Goal: Information Seeking & Learning: Learn about a topic

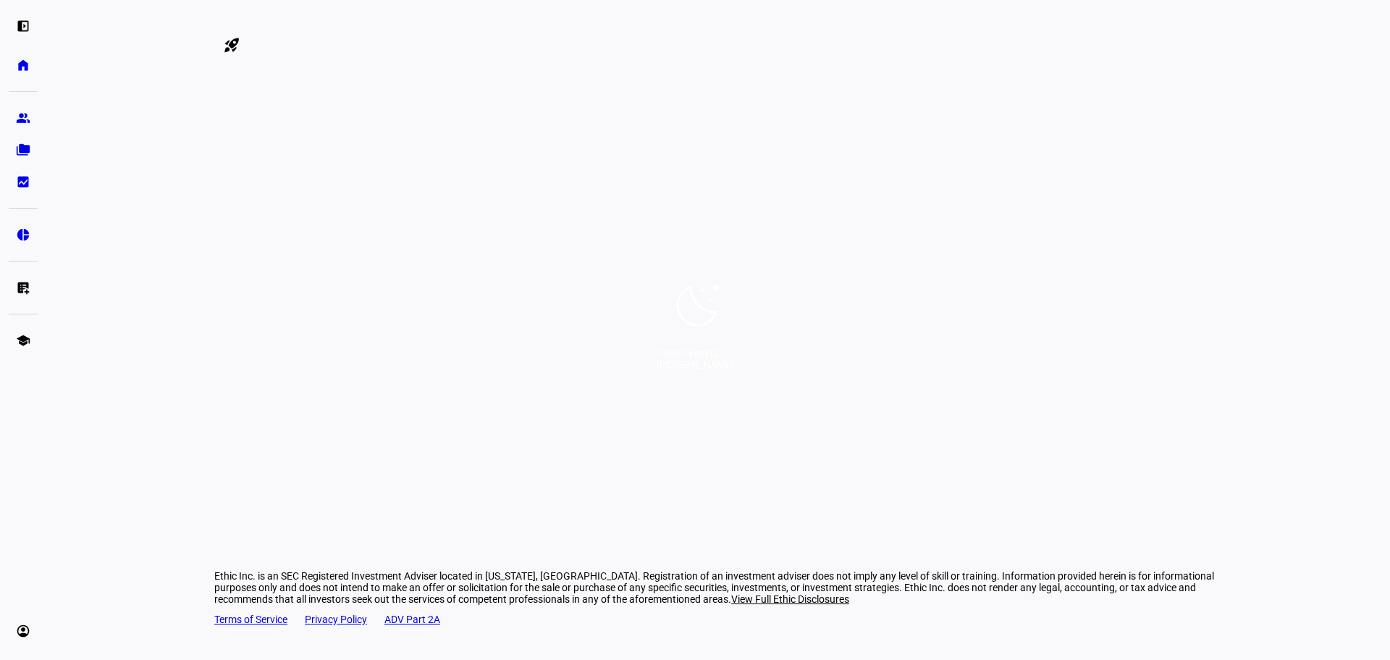
click at [763, 229] on div "Good evening, [PERSON_NAME]" at bounding box center [695, 330] width 1390 height 660
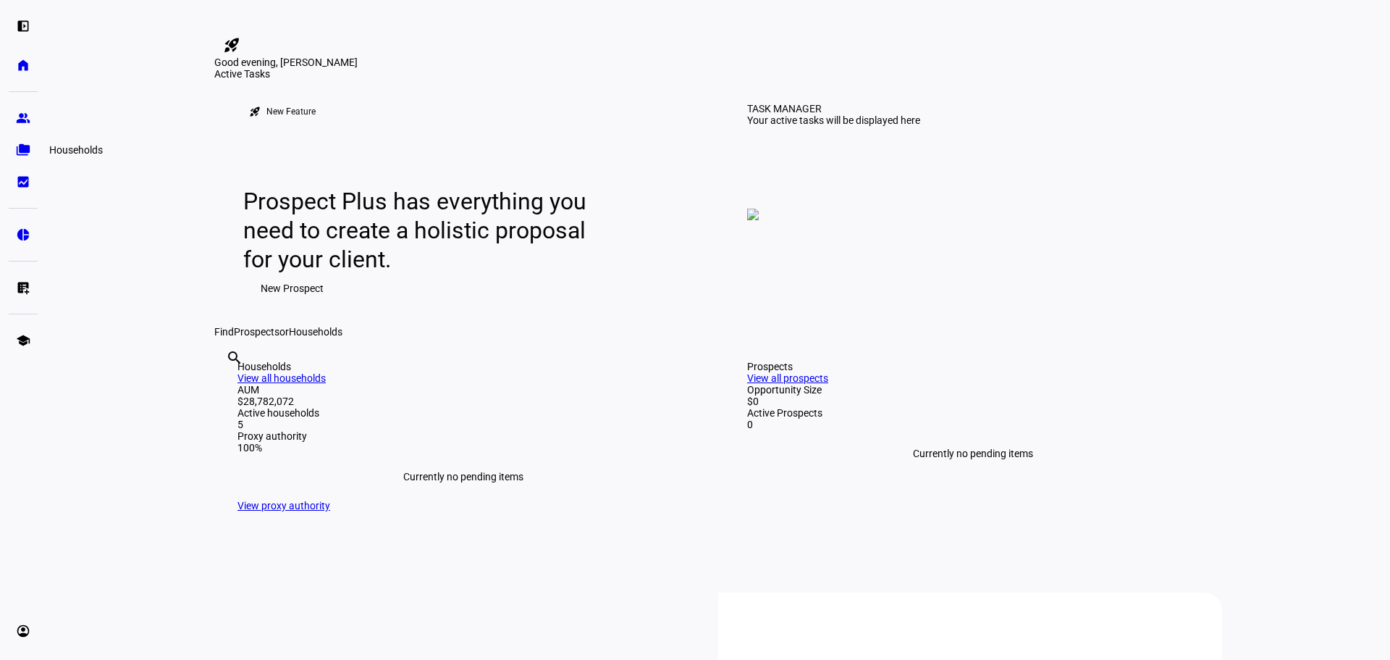
click at [20, 149] on eth-mat-symbol "folder_copy" at bounding box center [23, 150] width 14 height 14
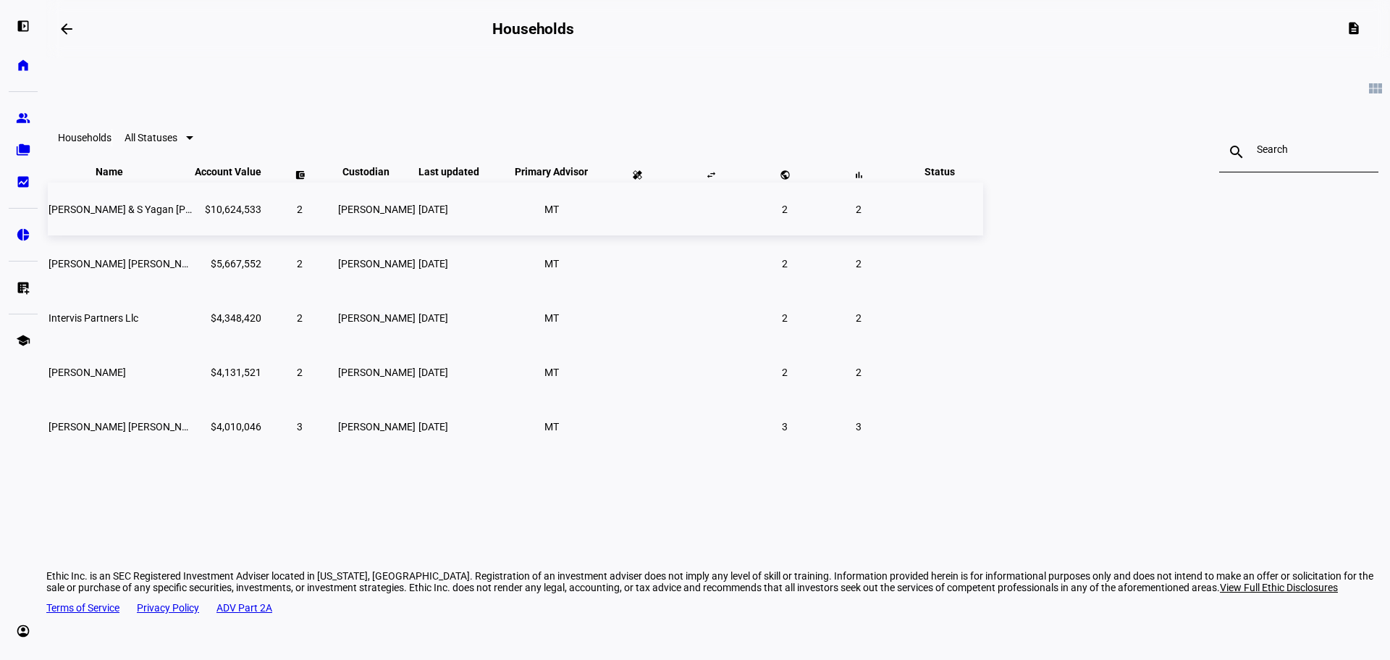
click at [253, 215] on span "[PERSON_NAME] & S Yagan [PERSON_NAME]" at bounding box center [151, 209] width 205 height 12
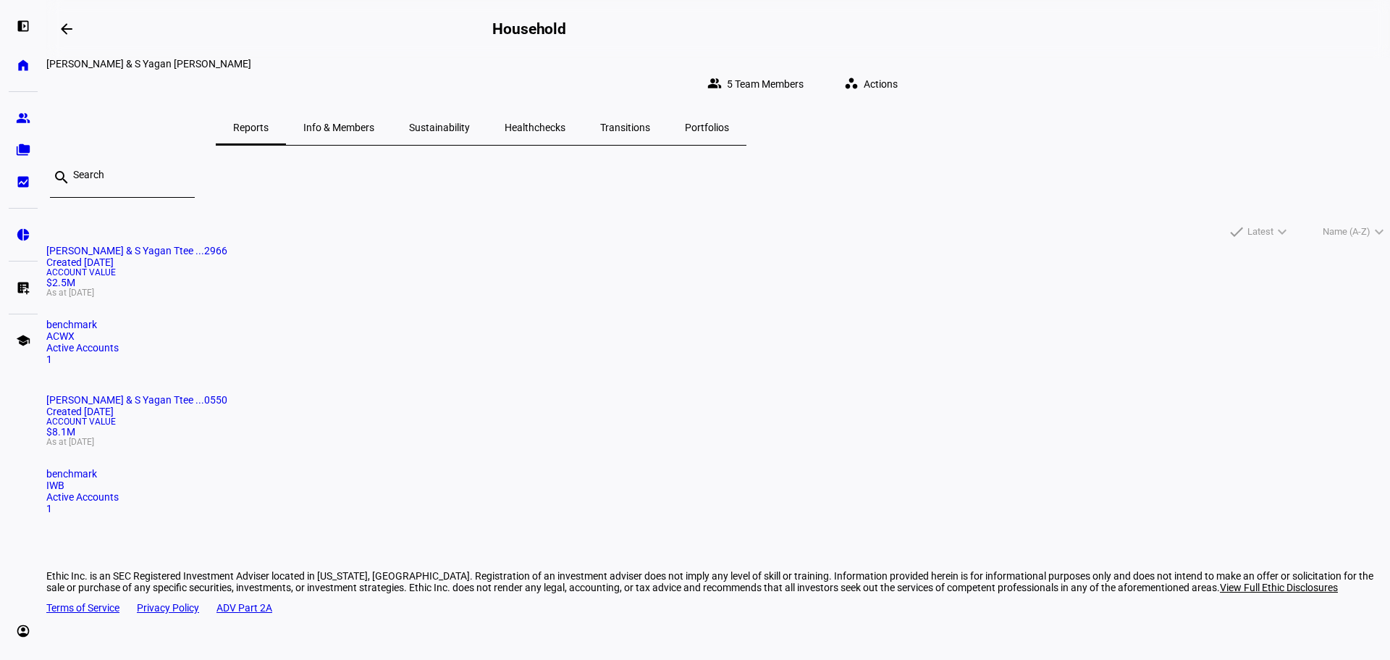
click at [227, 394] on span "[PERSON_NAME] & S Yagan Ttee ...0550" at bounding box center [136, 400] width 181 height 12
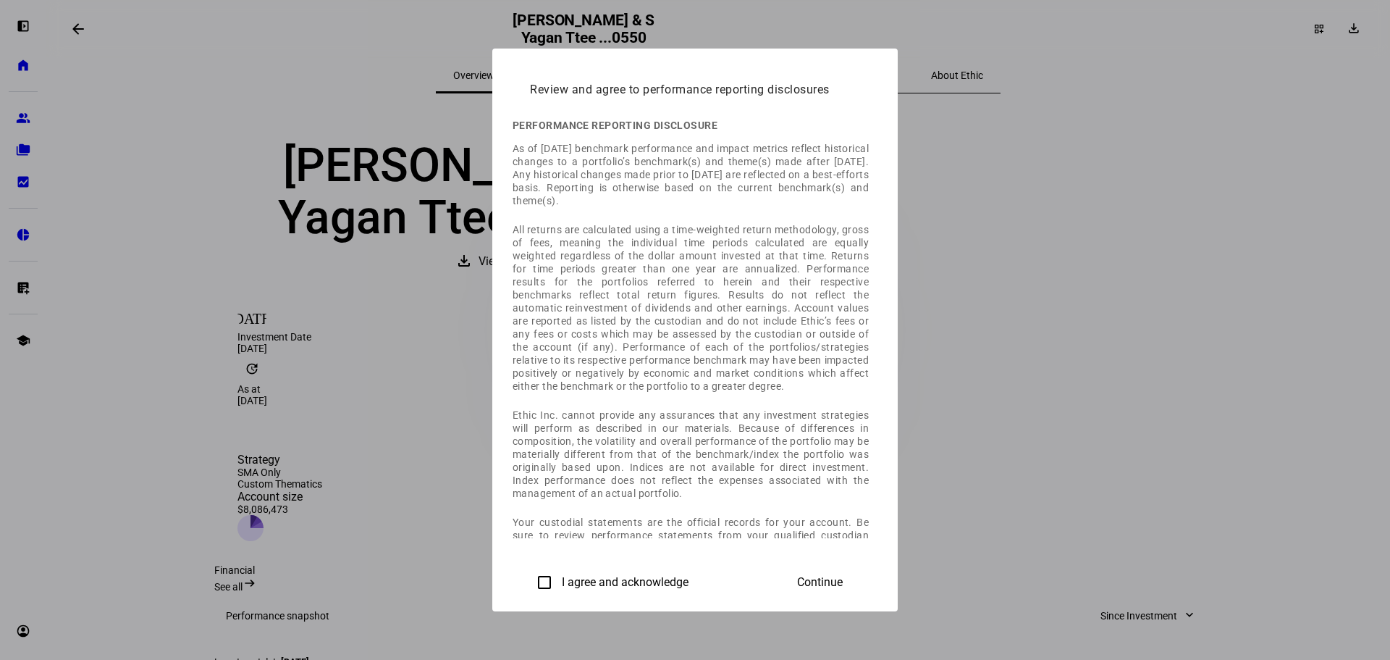
click at [530, 576] on input "I agree and acknowledge" at bounding box center [544, 582] width 29 height 29
checkbox input "true"
click at [843, 576] on span "Continue" at bounding box center [820, 582] width 46 height 13
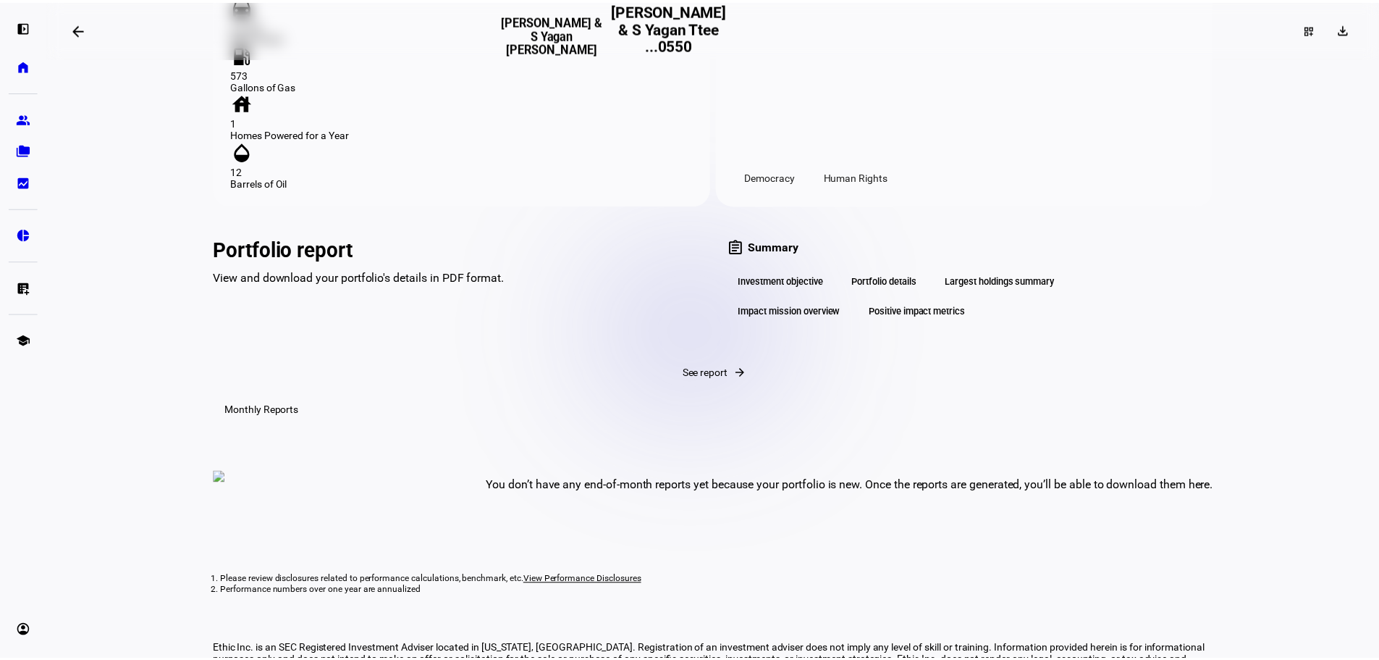
scroll to position [1810, 0]
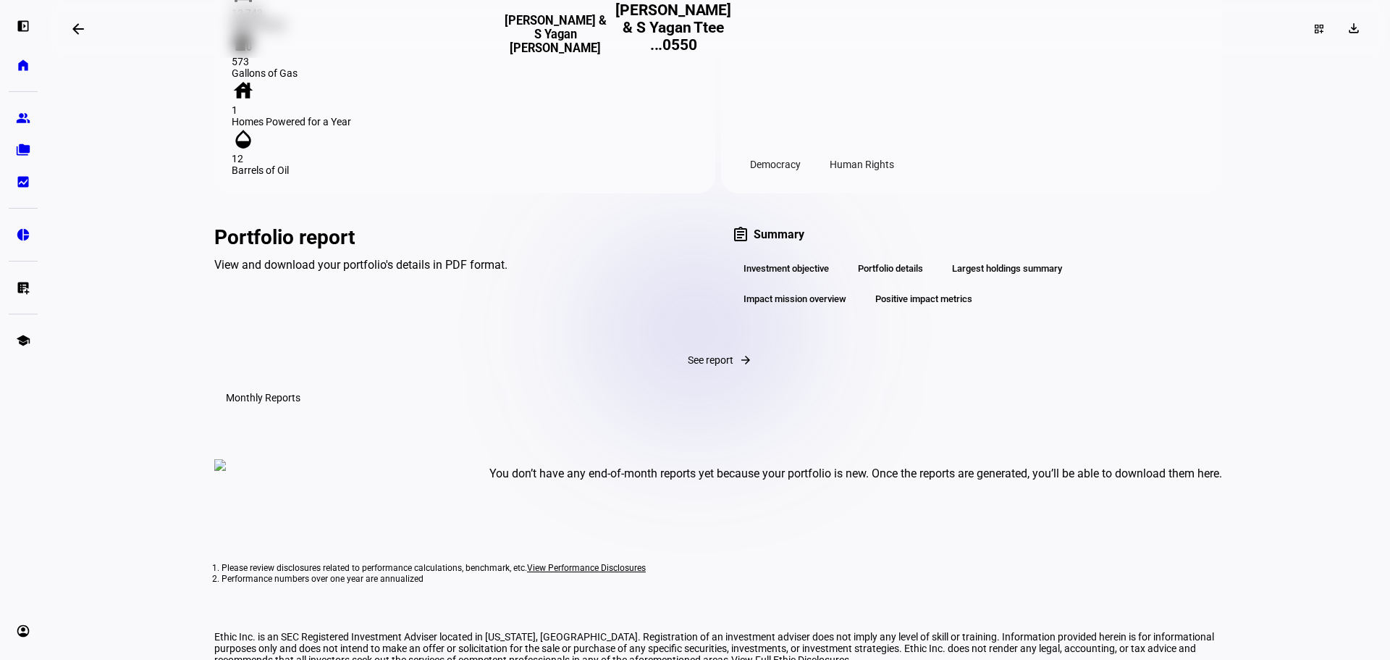
click at [688, 366] on span "See report" at bounding box center [711, 360] width 46 height 12
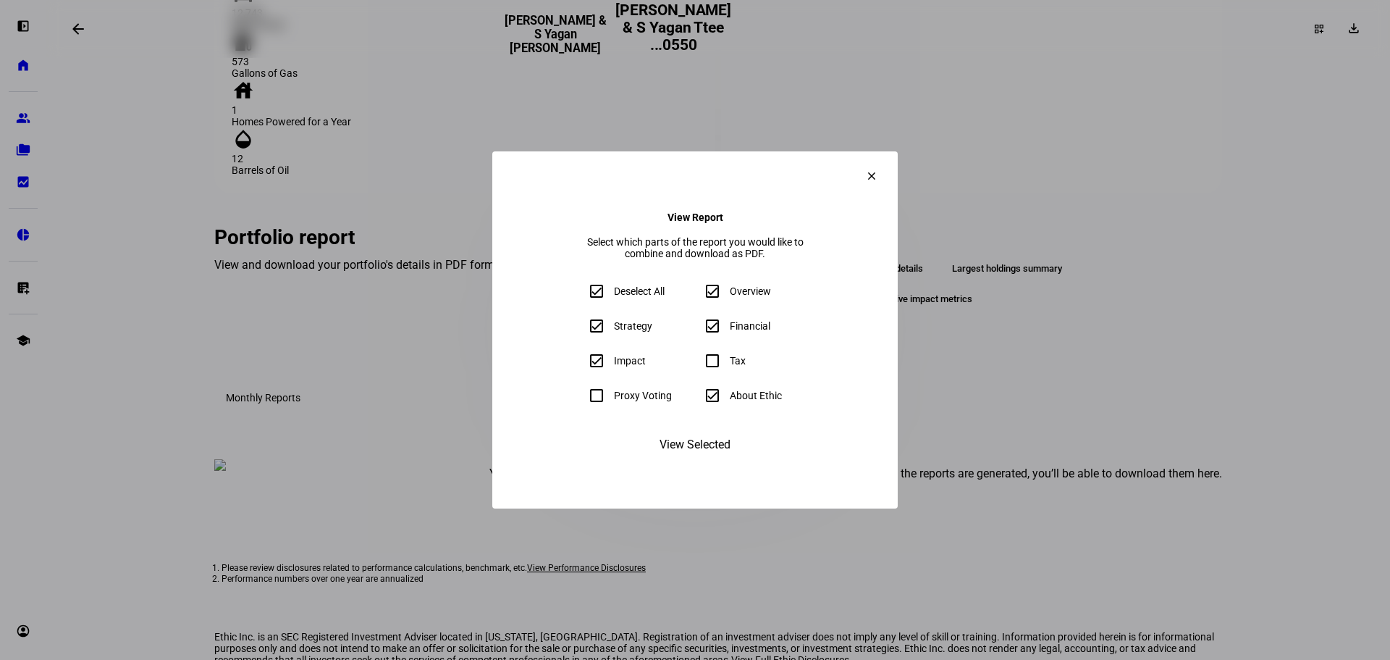
click at [685, 460] on span "View Selected" at bounding box center [695, 444] width 71 height 35
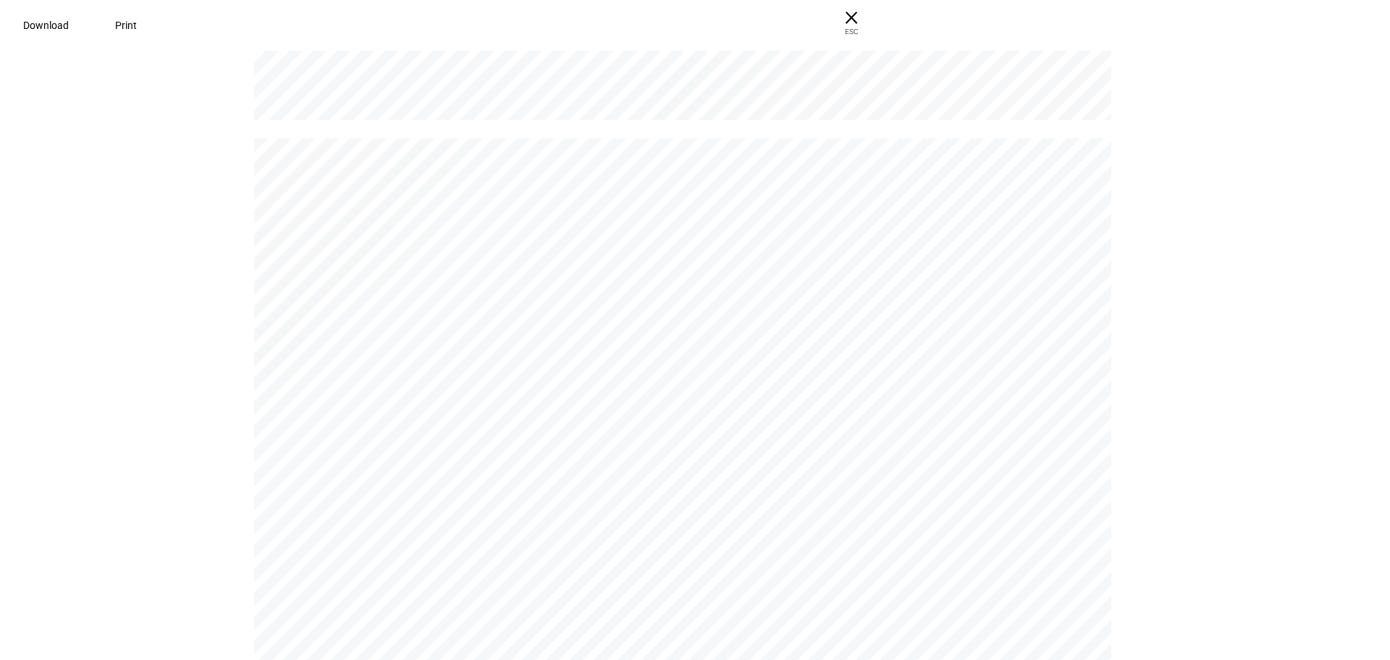
scroll to position [10208, 0]
click at [869, 25] on span "ESC" at bounding box center [845, 26] width 46 height 21
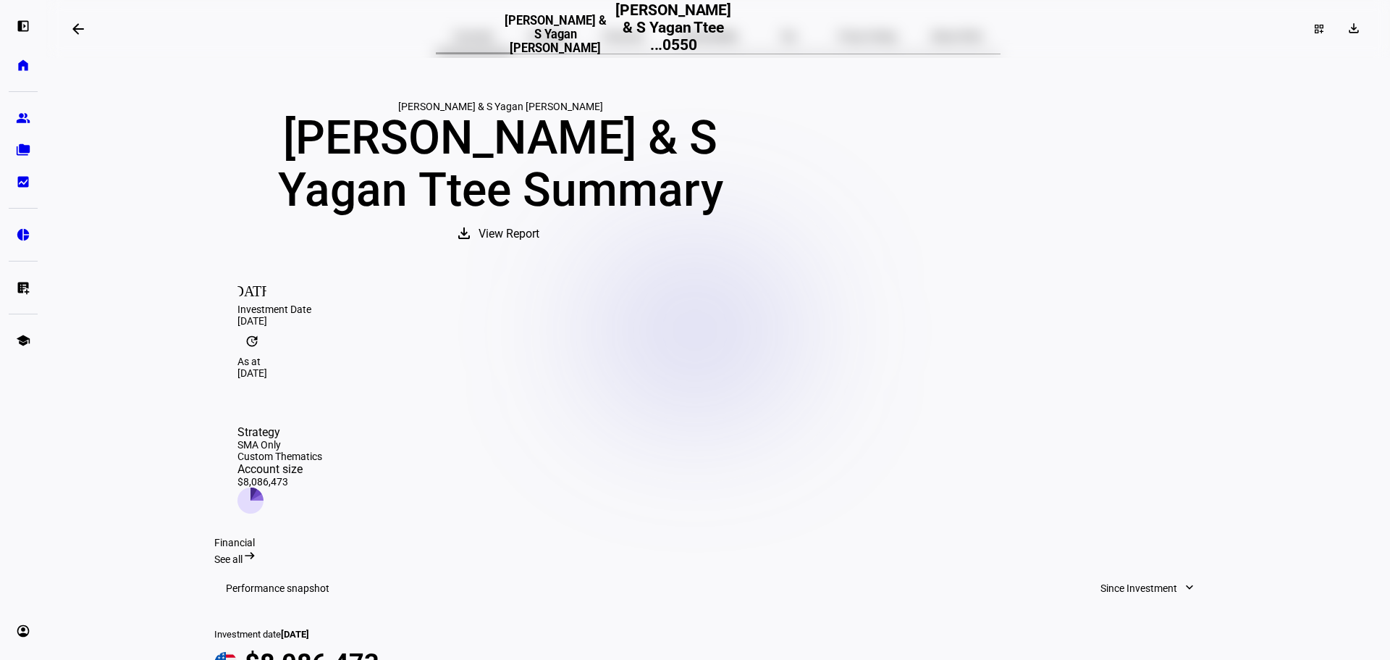
scroll to position [0, 0]
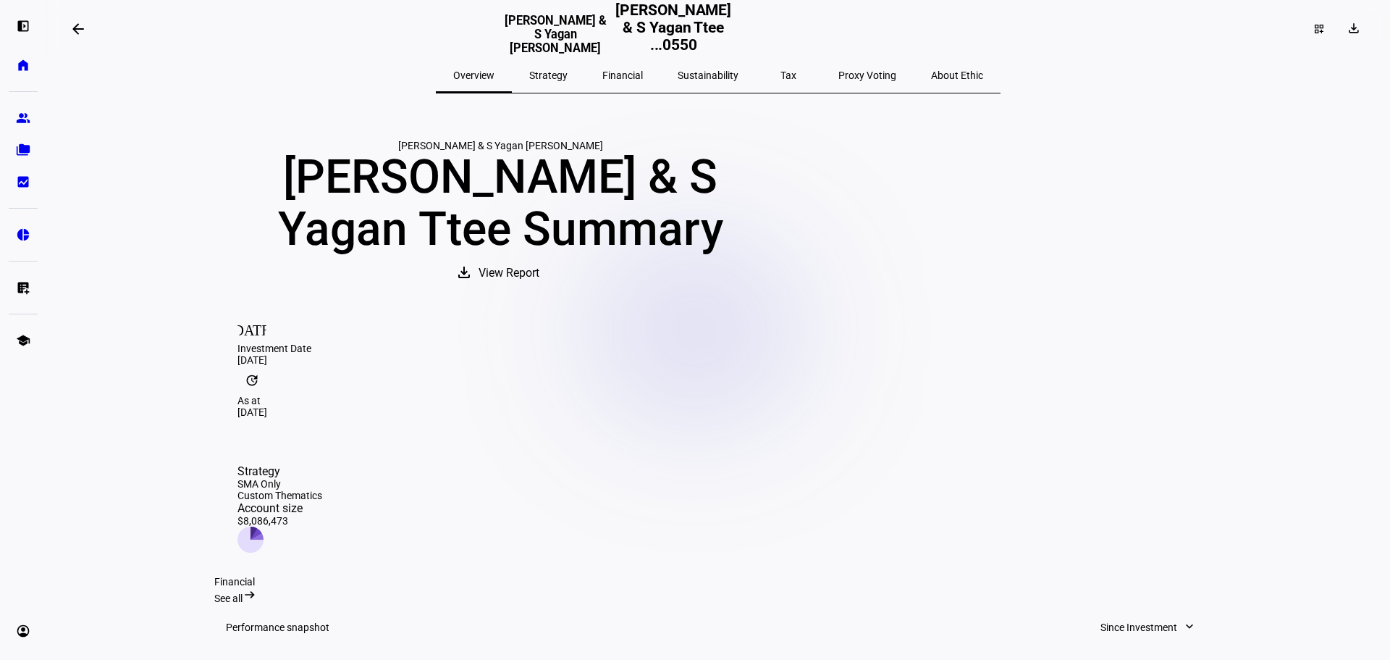
click at [681, 72] on span "Sustainability" at bounding box center [708, 75] width 61 height 10
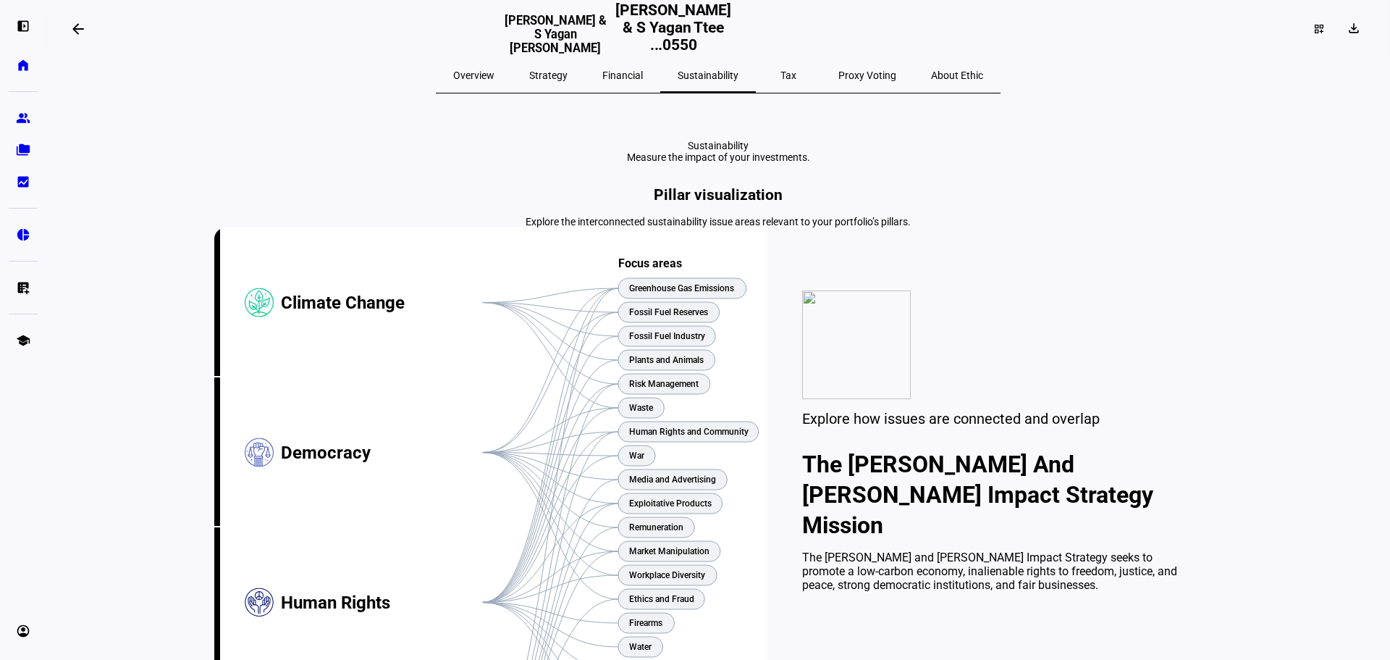
click at [494, 75] on span "Overview" at bounding box center [473, 75] width 41 height 10
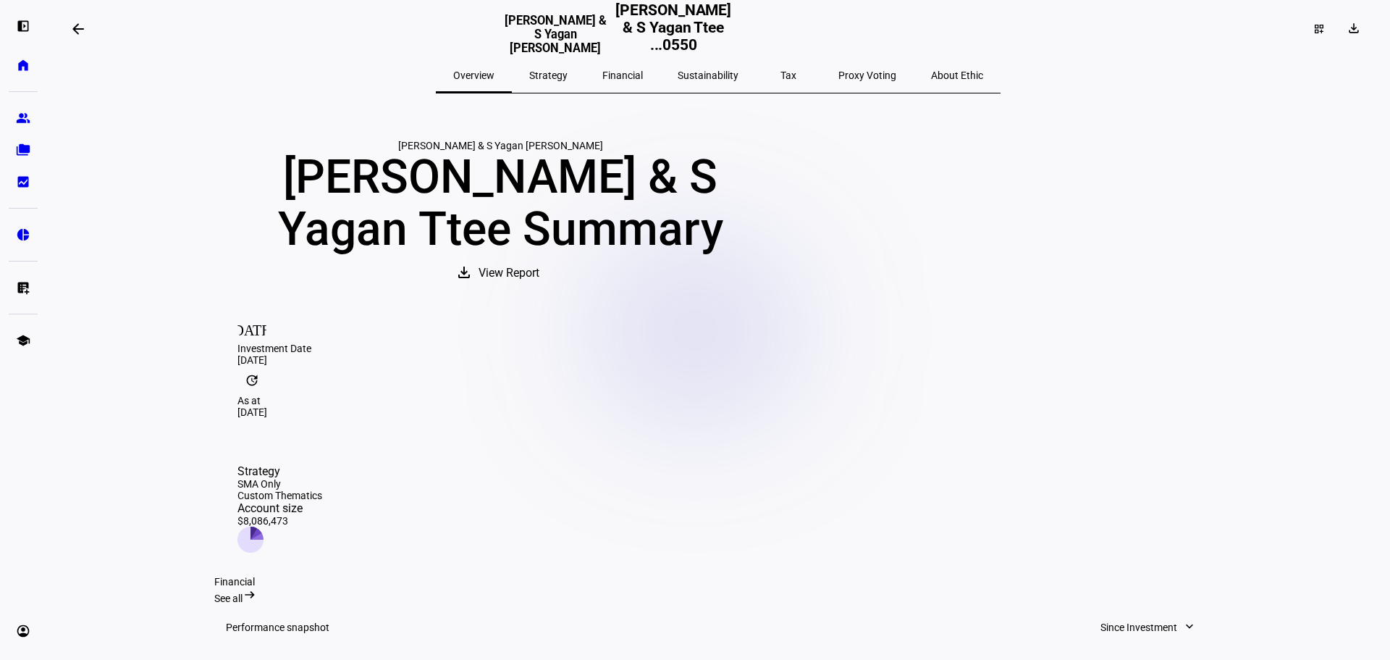
click at [70, 29] on span at bounding box center [78, 29] width 35 height 35
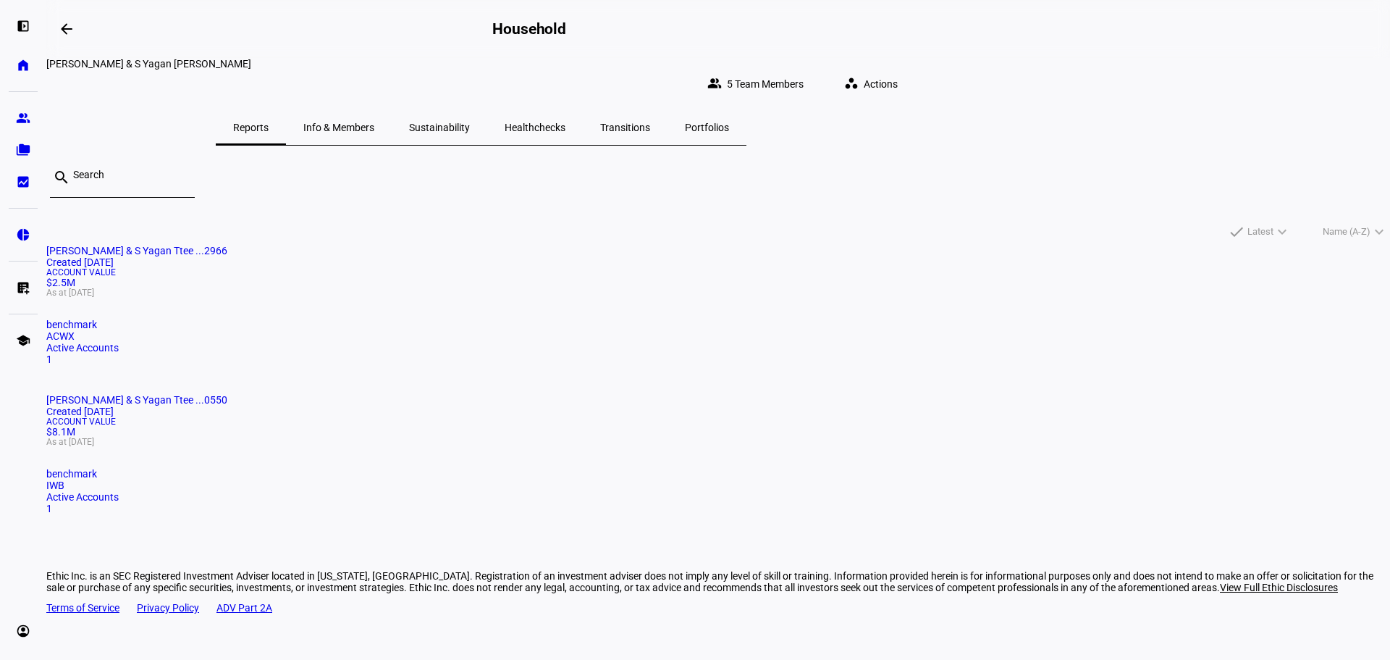
click at [227, 245] on span "[PERSON_NAME] & S Yagan Ttee ...2966" at bounding box center [136, 251] width 181 height 12
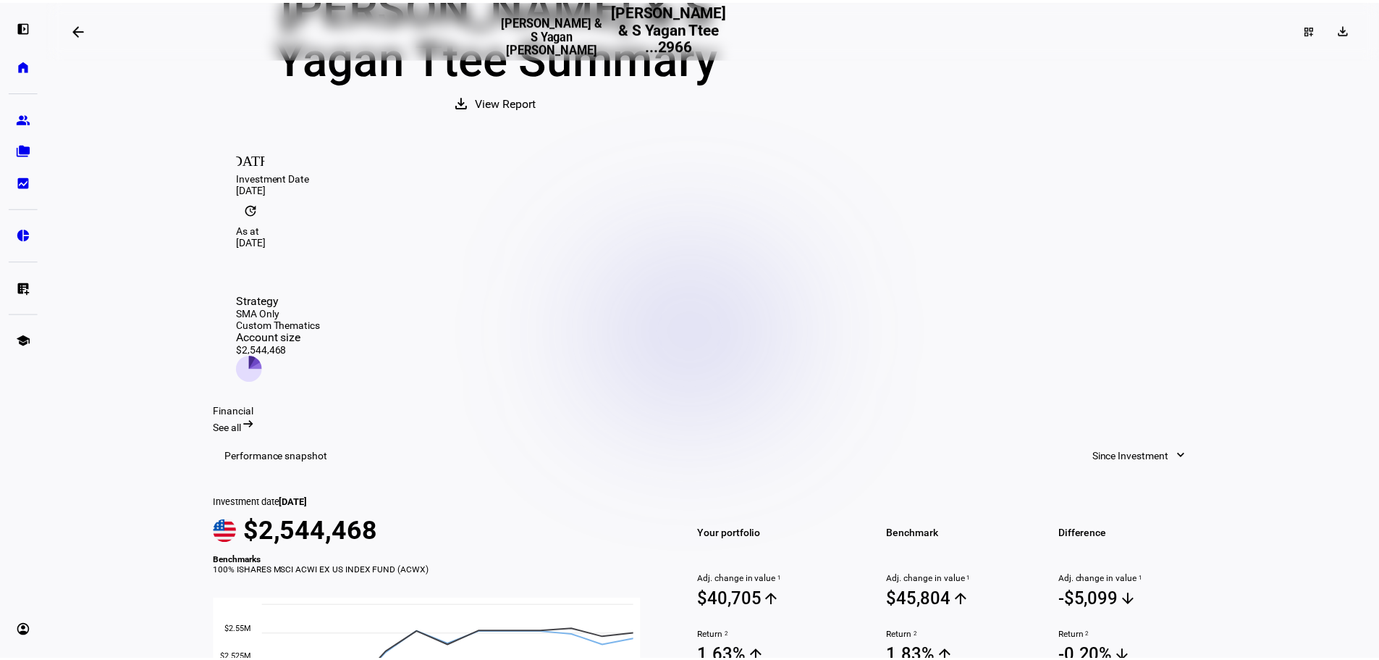
scroll to position [217, 0]
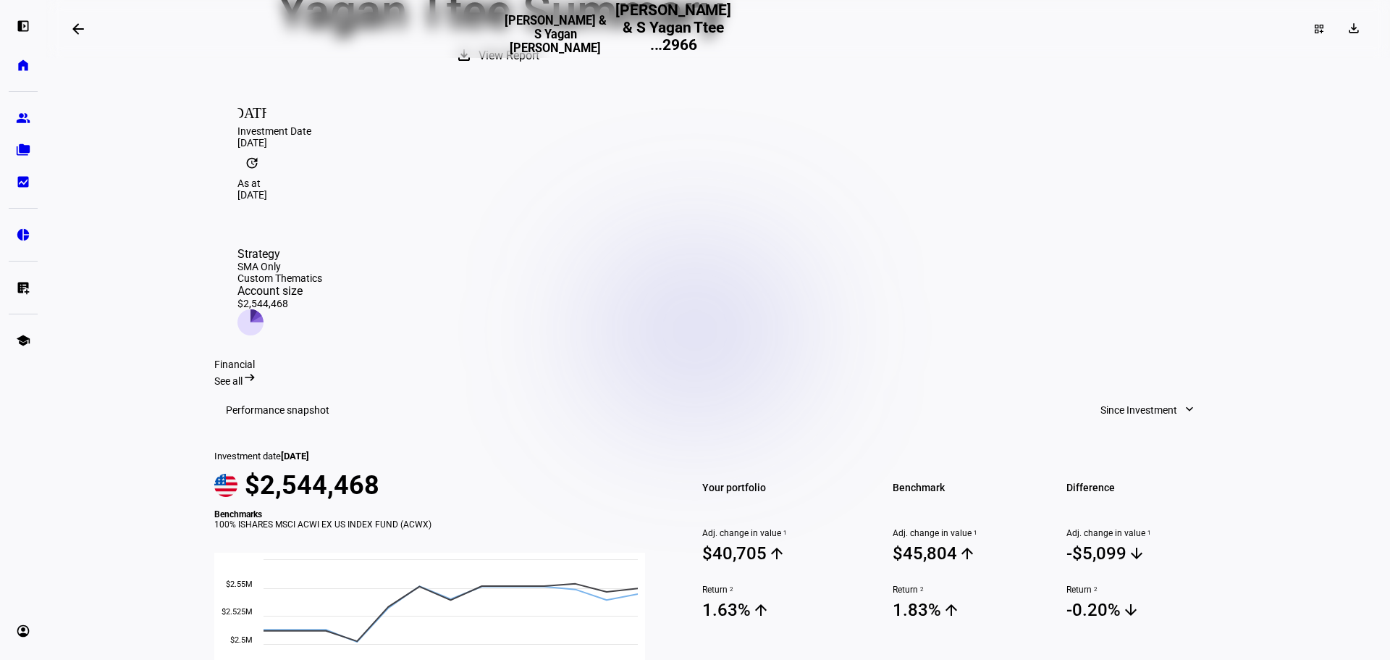
click at [90, 32] on span at bounding box center [78, 29] width 35 height 35
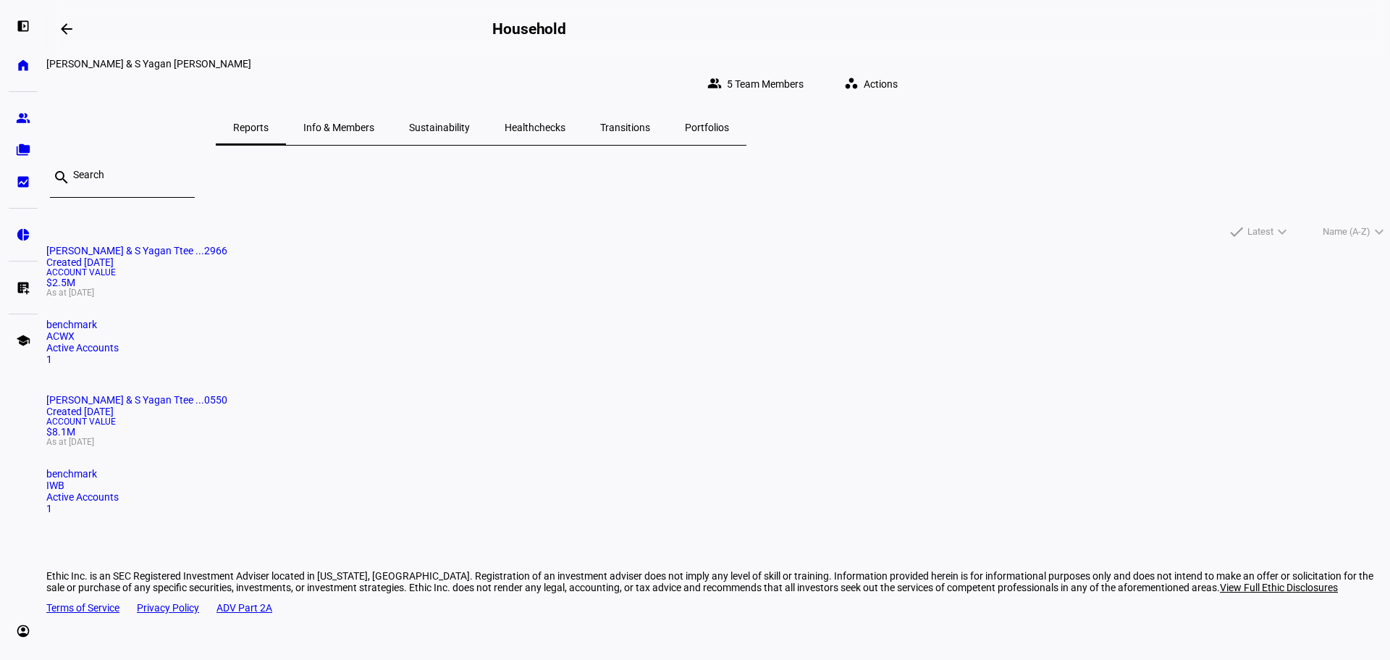
click at [470, 122] on span "Sustainability" at bounding box center [439, 127] width 61 height 10
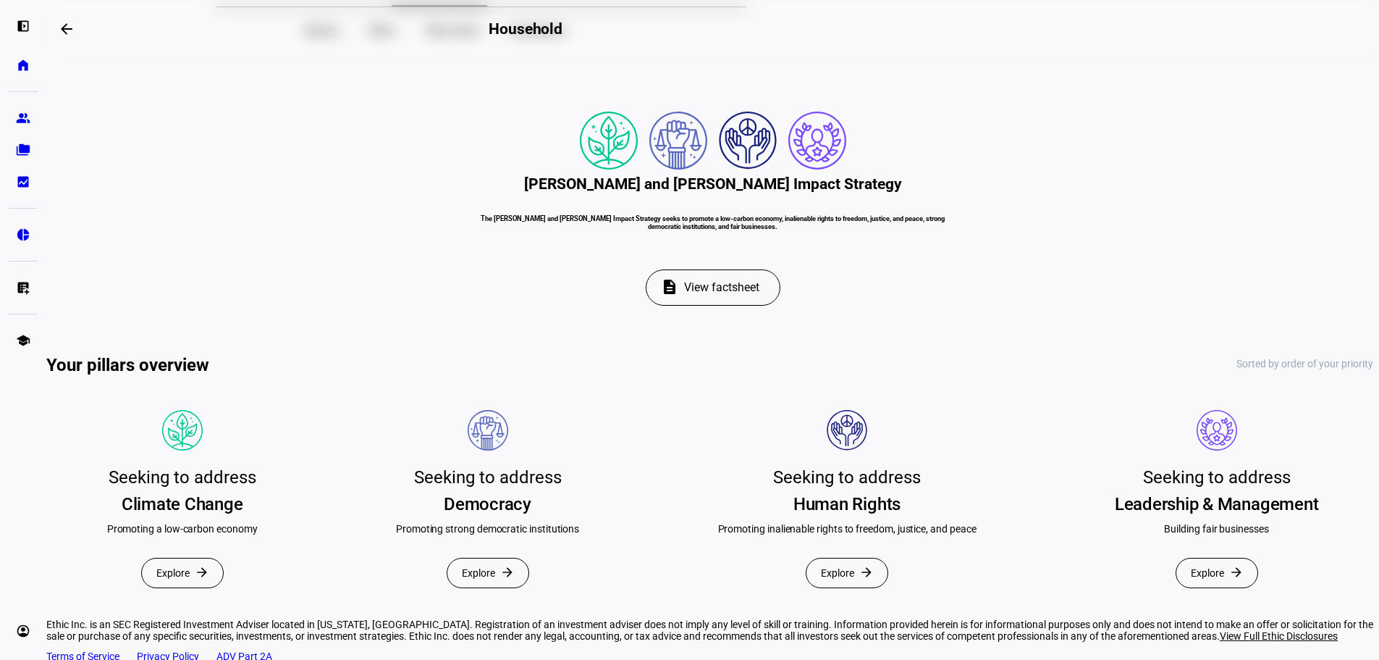
scroll to position [93, 0]
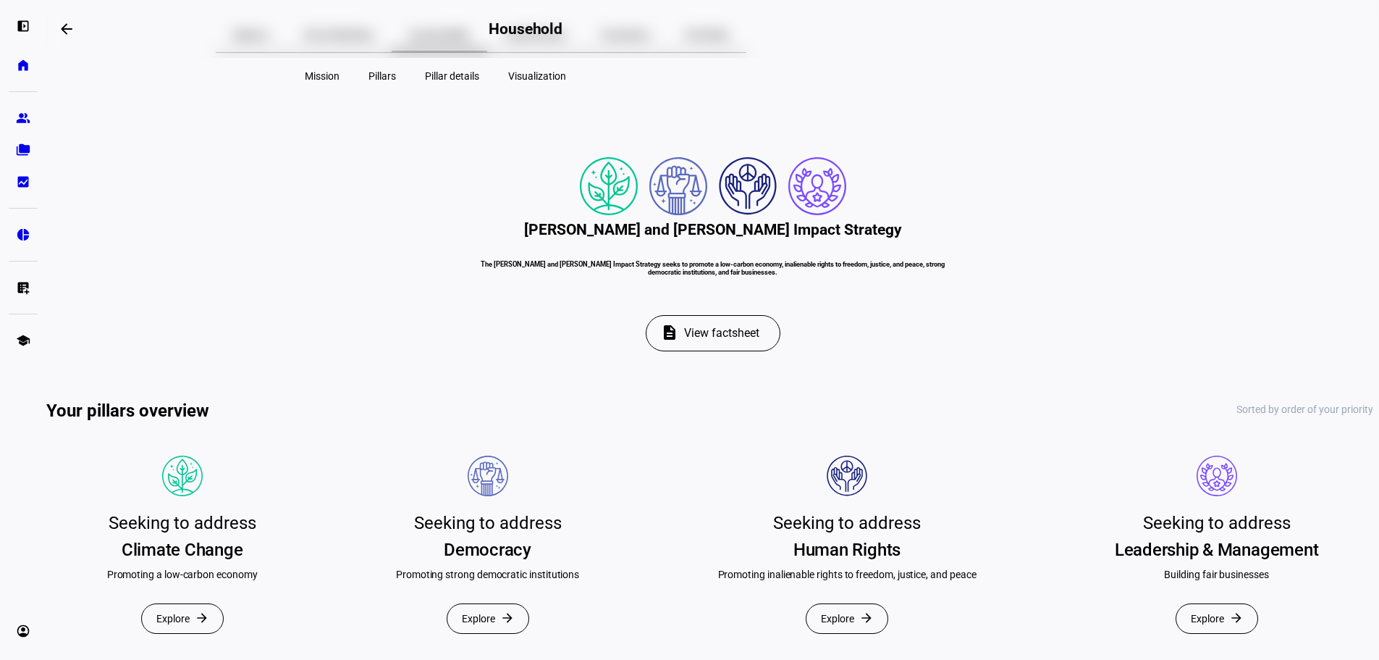
click at [718, 350] on span "View factsheet" at bounding box center [721, 333] width 75 height 35
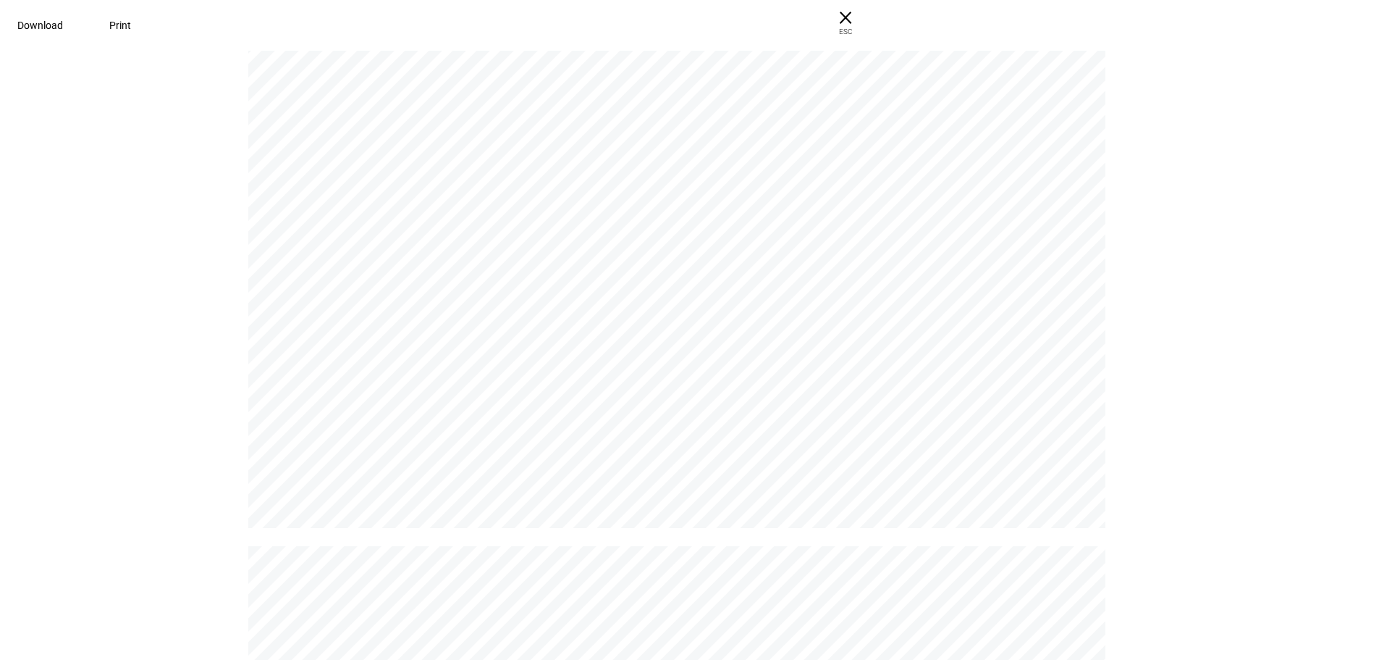
scroll to position [10859, 0]
click at [869, 21] on span "× ESC" at bounding box center [845, 23] width 46 height 46
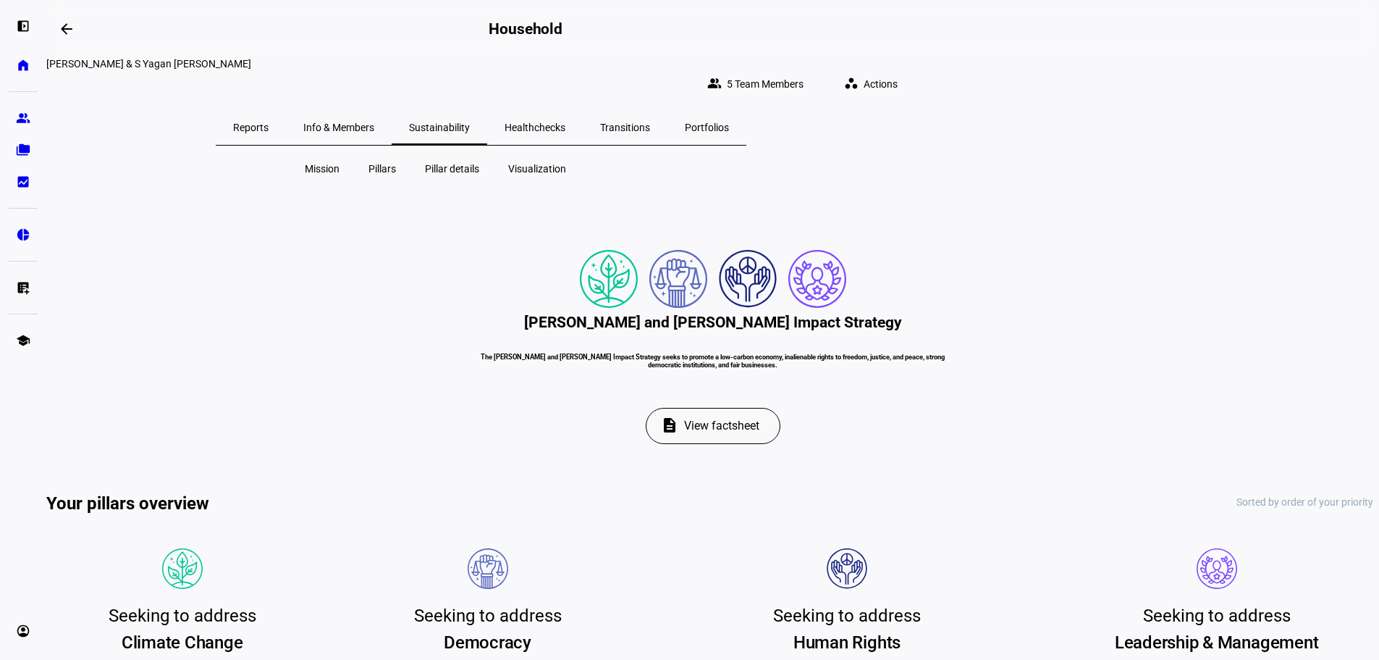
scroll to position [93, 0]
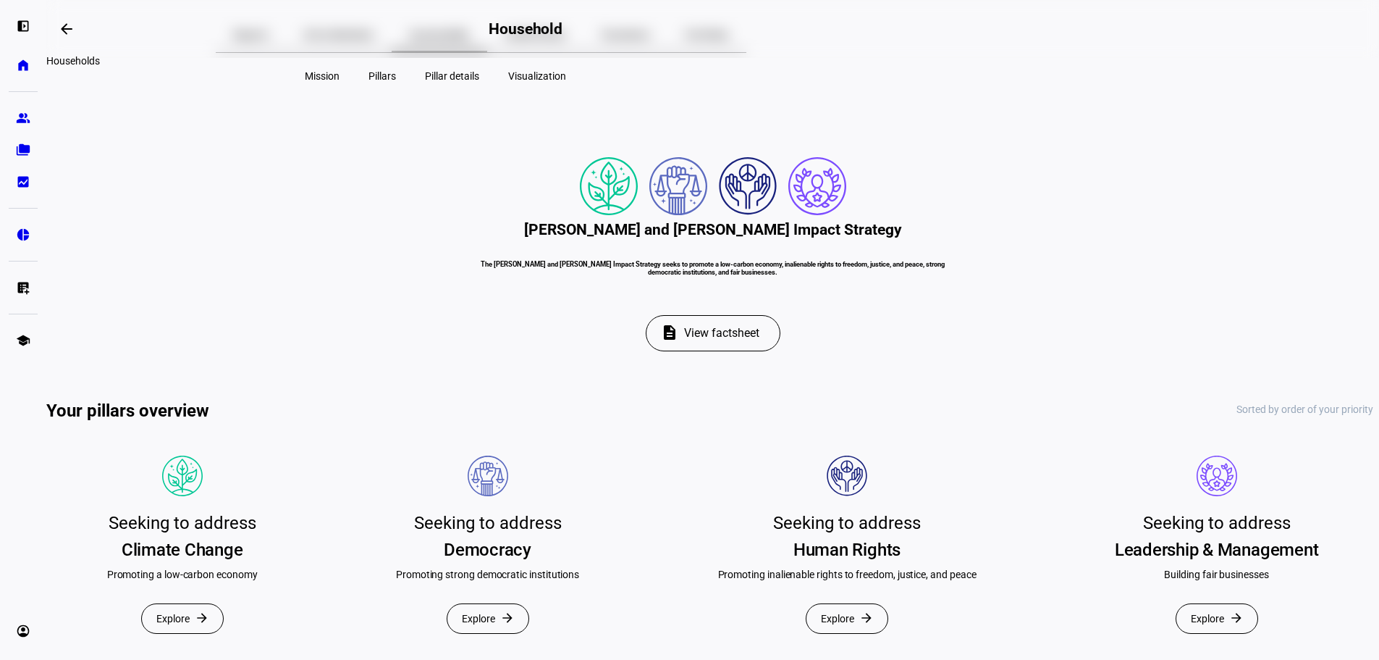
click at [70, 37] on span at bounding box center [66, 29] width 35 height 35
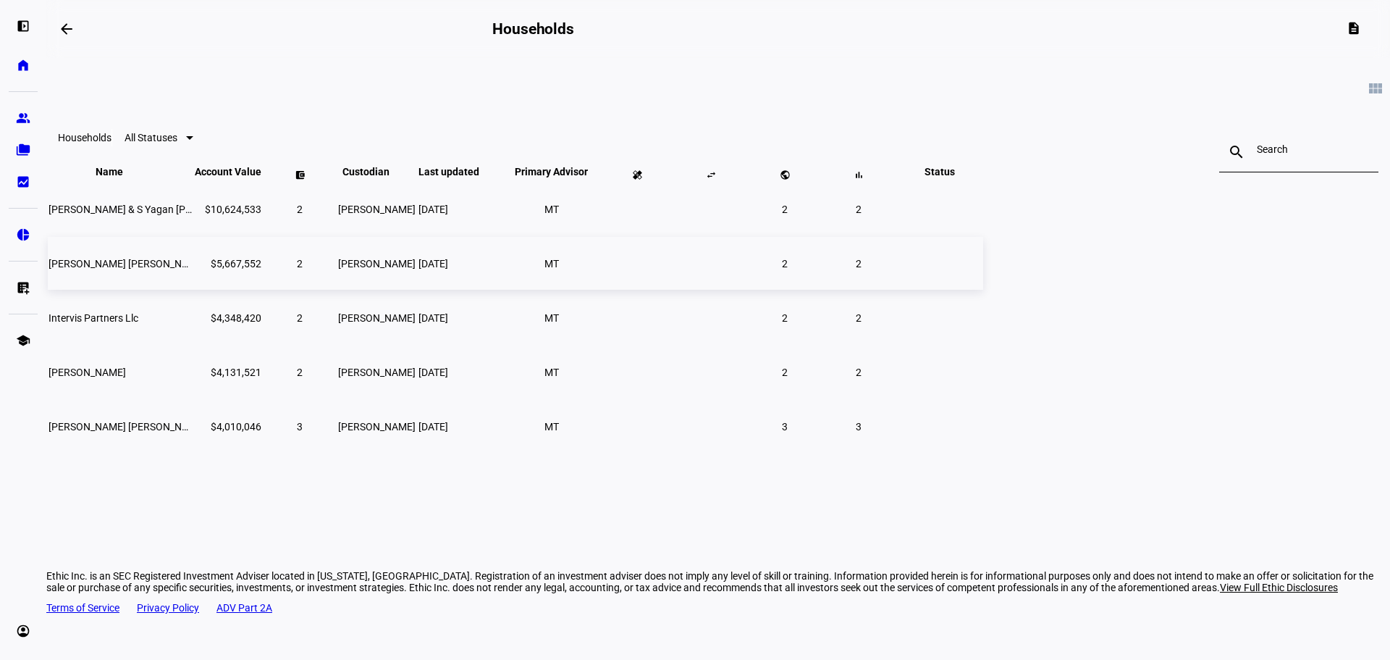
click at [206, 269] on span "[PERSON_NAME] [PERSON_NAME]" at bounding box center [127, 264] width 157 height 12
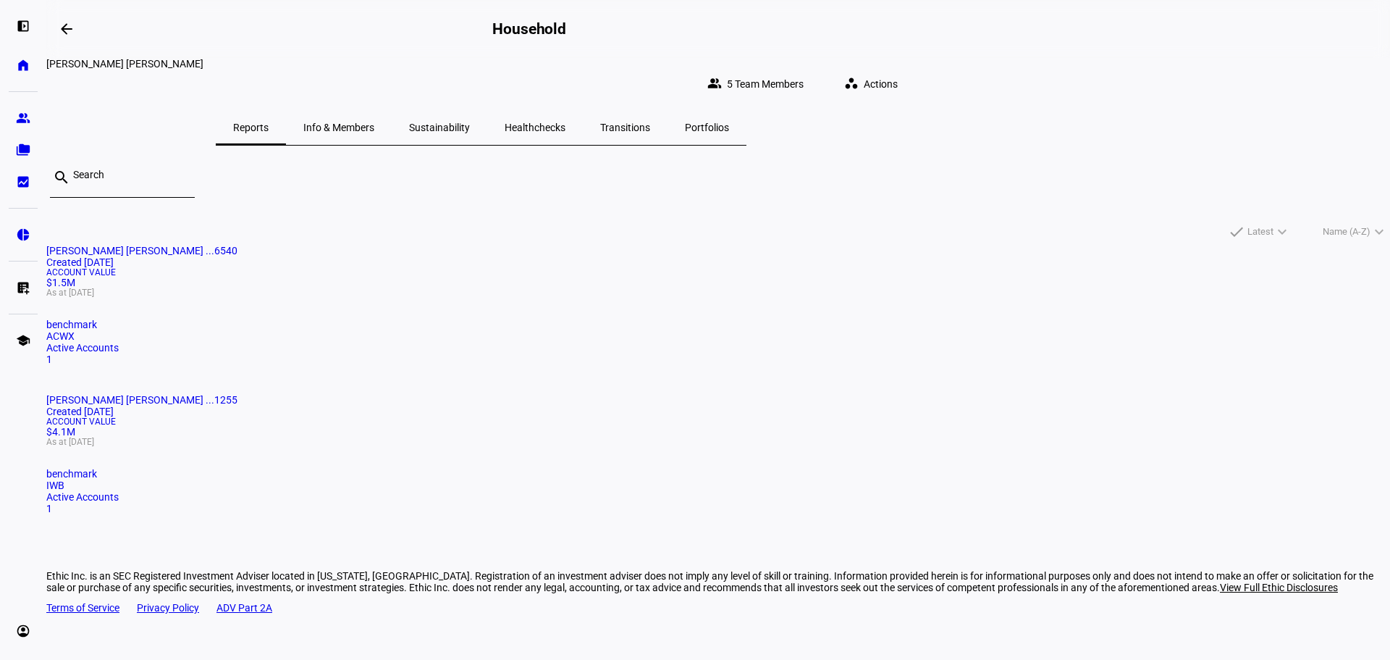
click at [470, 122] on span "Sustainability" at bounding box center [439, 127] width 61 height 10
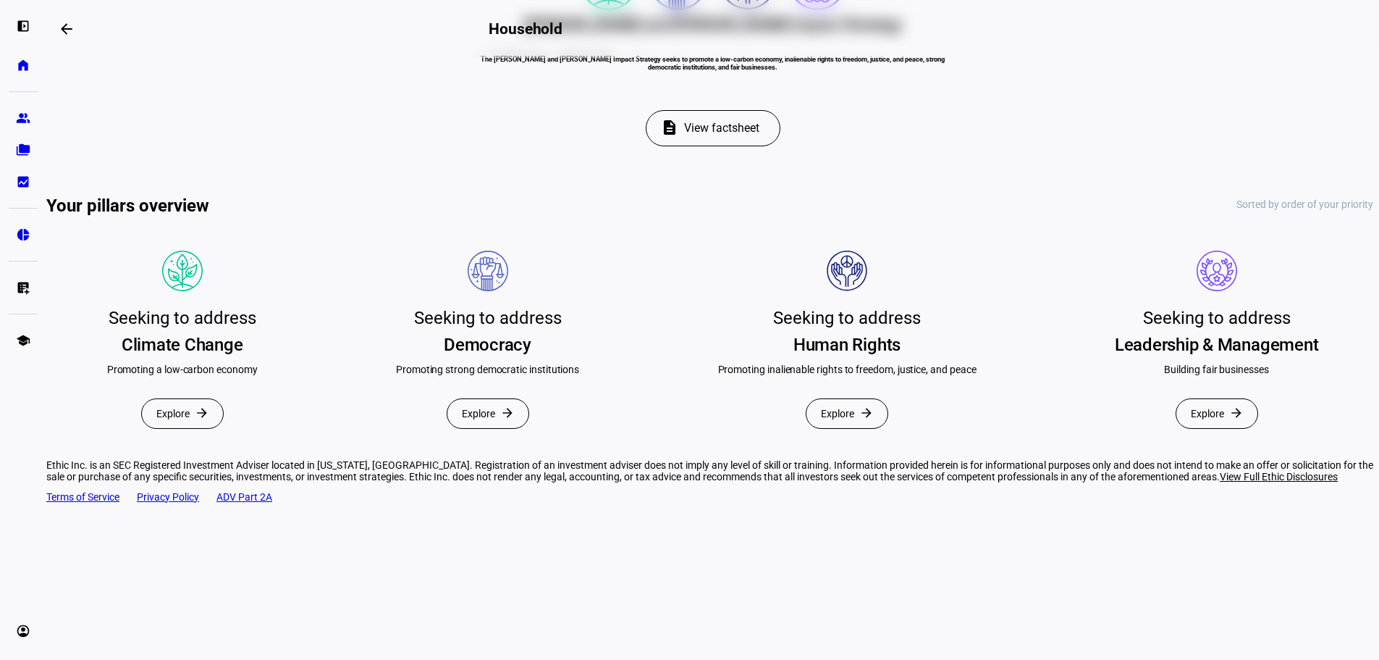
scroll to position [599, 0]
click at [190, 399] on span "Explore" at bounding box center [172, 413] width 33 height 29
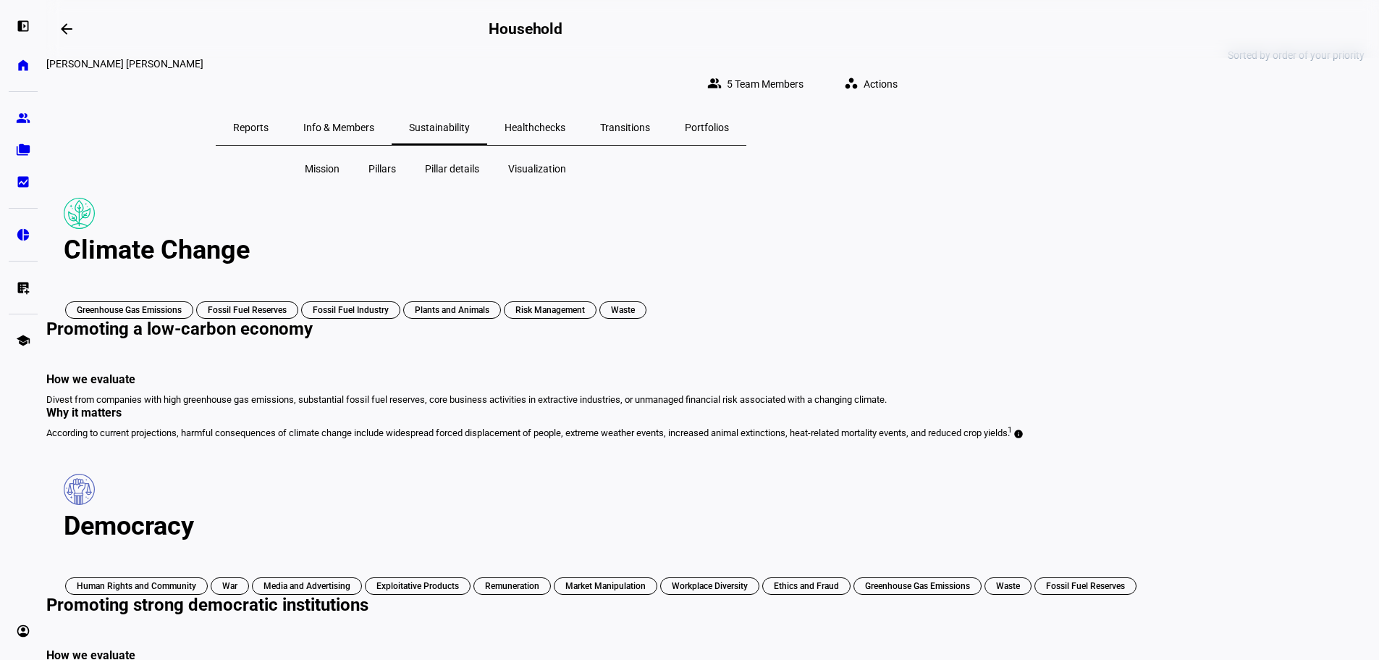
click at [565, 122] on span "Healthchecks" at bounding box center [535, 127] width 61 height 10
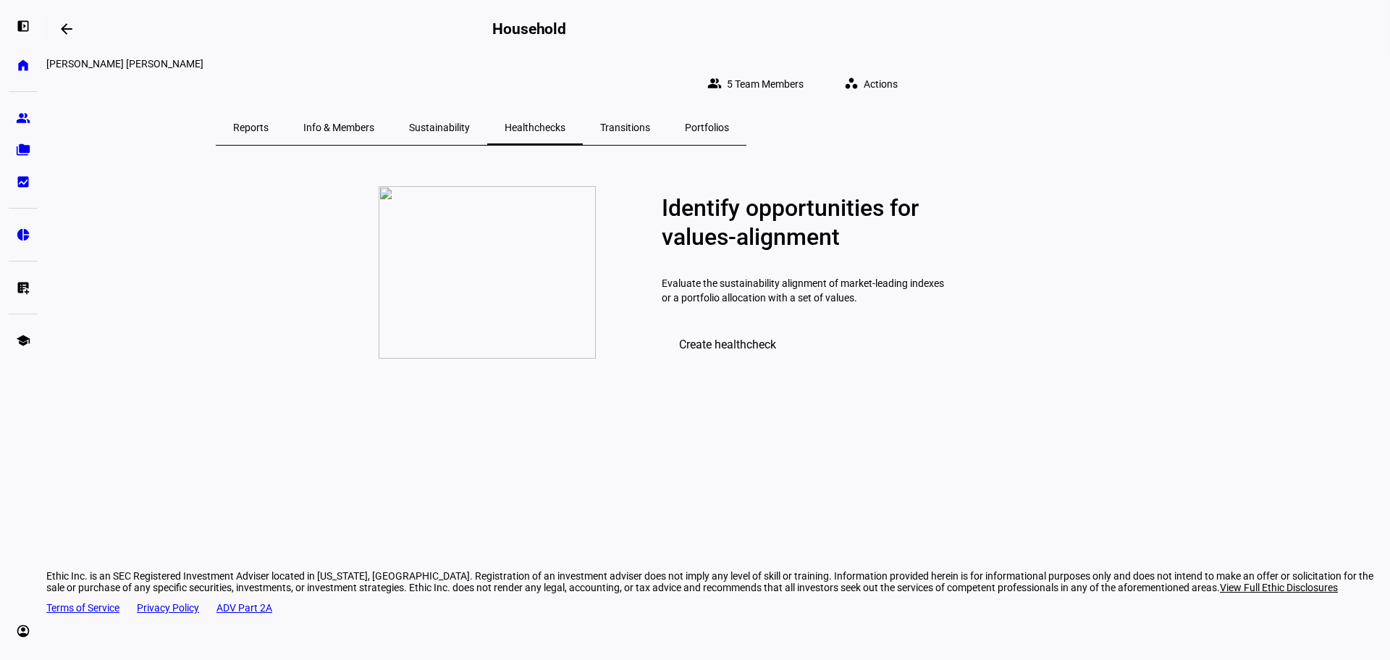
click at [729, 122] on span "Portfolios" at bounding box center [707, 127] width 44 height 10
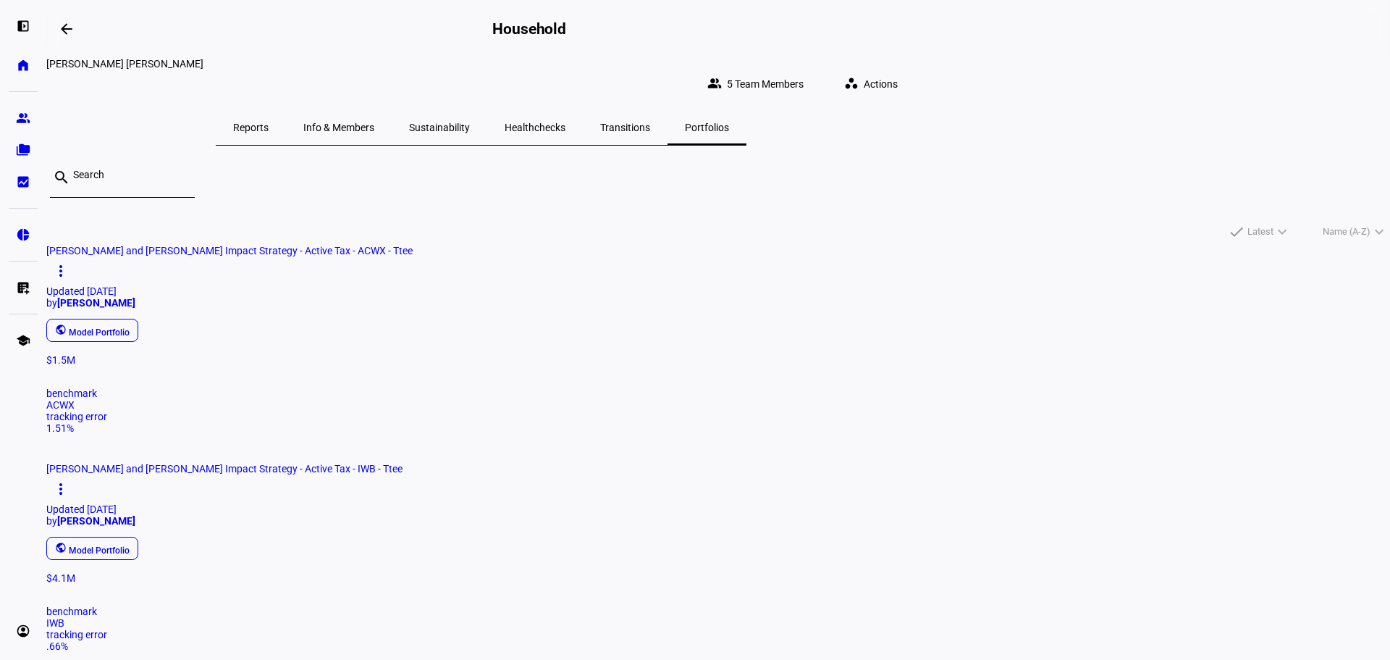
click at [269, 122] on span "Reports" at bounding box center [250, 127] width 35 height 10
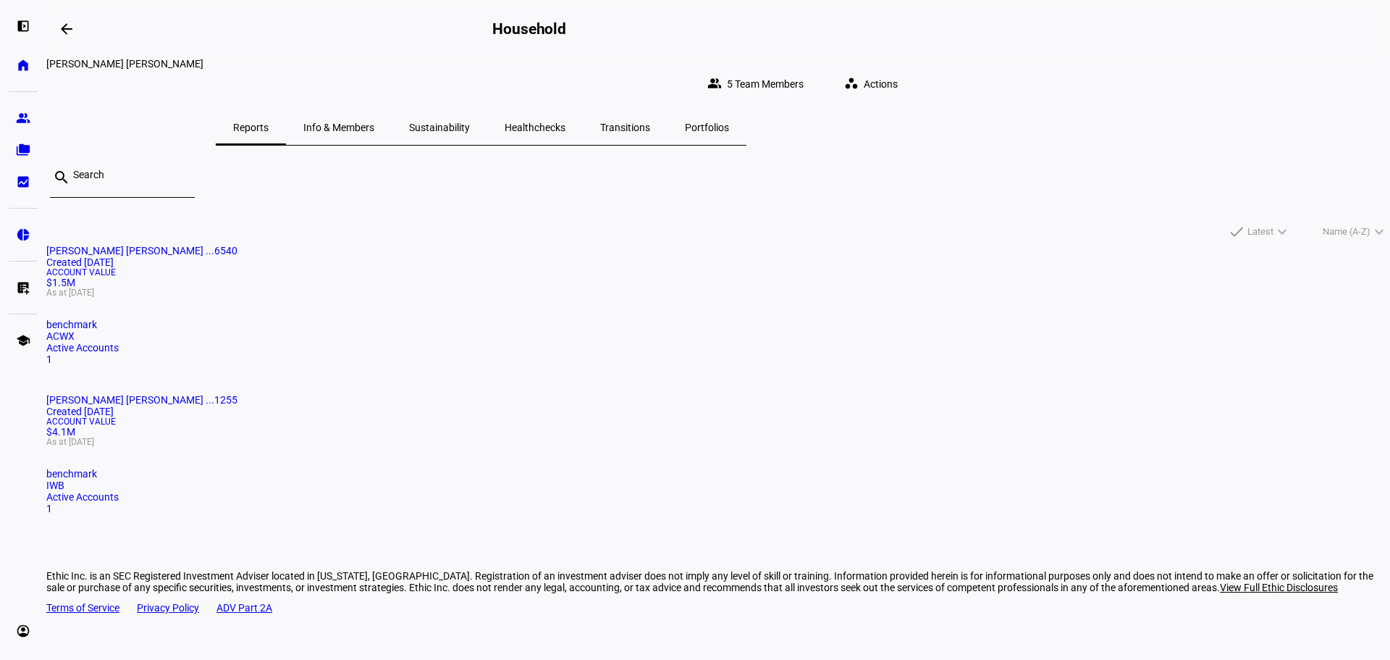
click at [374, 122] on span "Info & Members" at bounding box center [338, 127] width 71 height 10
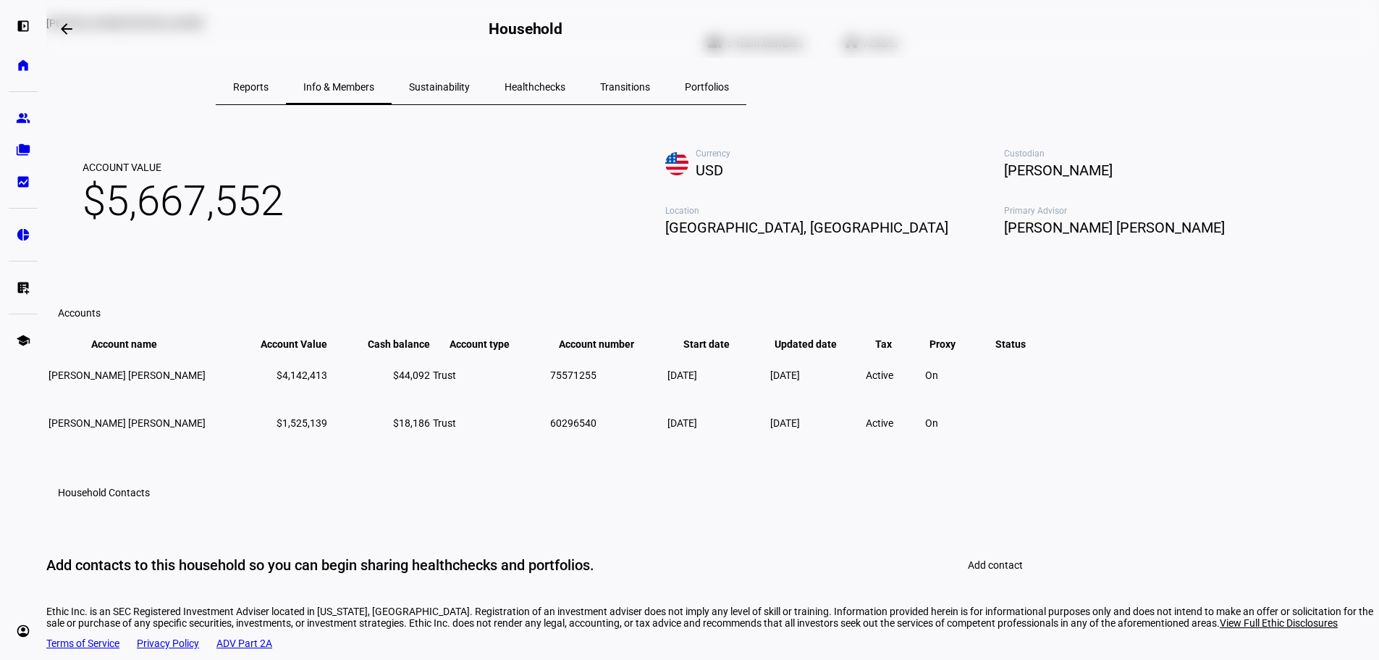
scroll to position [7, 0]
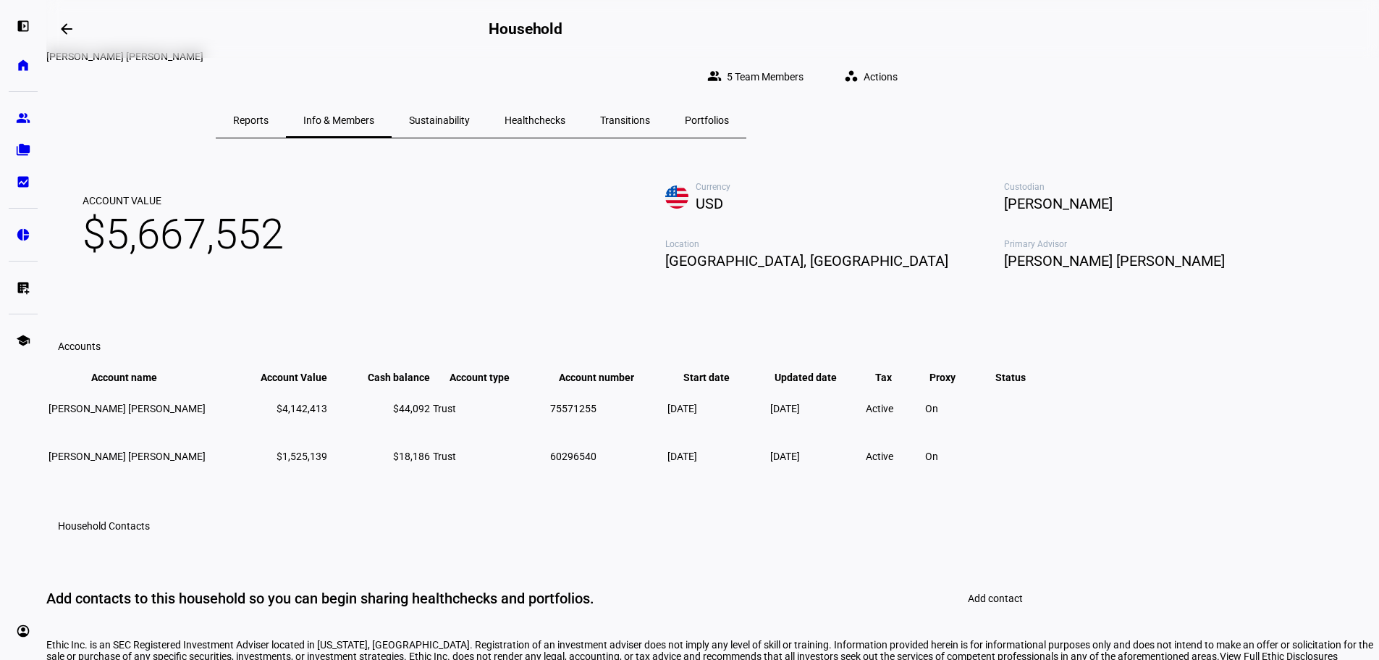
click at [470, 115] on span "Sustainability" at bounding box center [439, 120] width 61 height 10
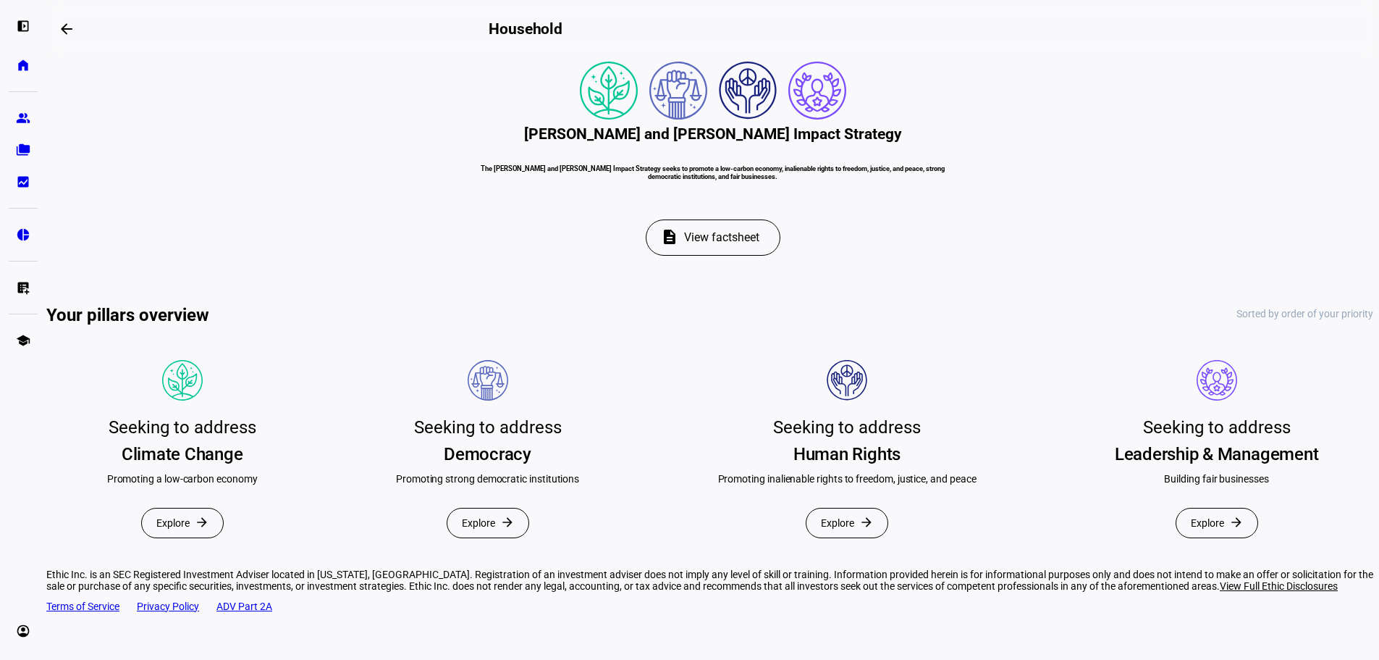
scroll to position [165, 0]
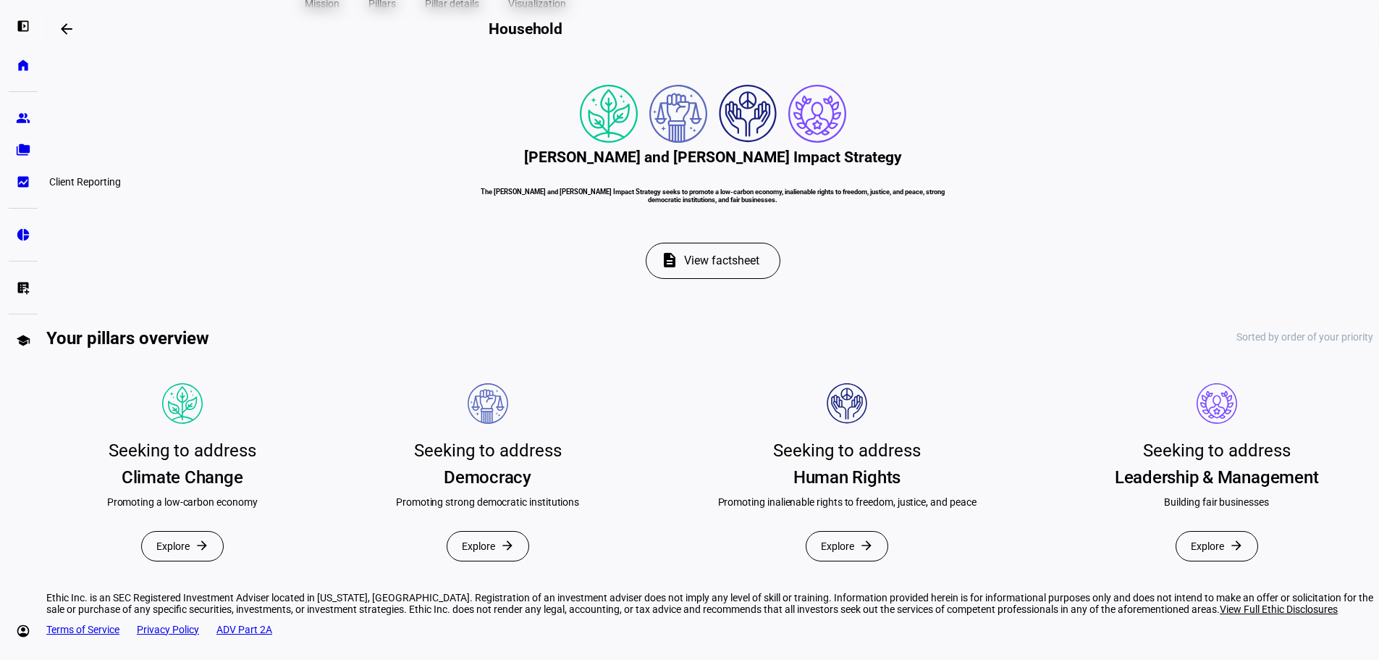
click at [25, 185] on eth-mat-symbol "bid_landscape" at bounding box center [23, 181] width 14 height 14
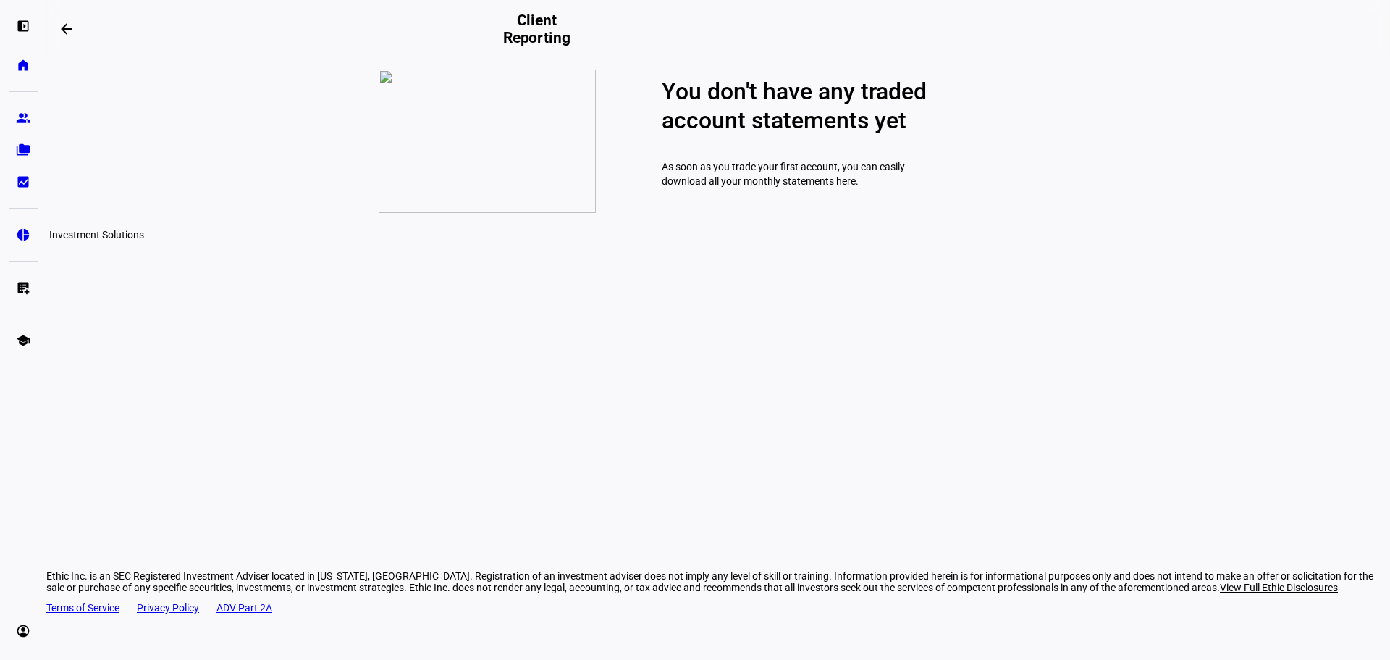
click at [25, 238] on eth-mat-symbol "pie_chart" at bounding box center [23, 234] width 14 height 14
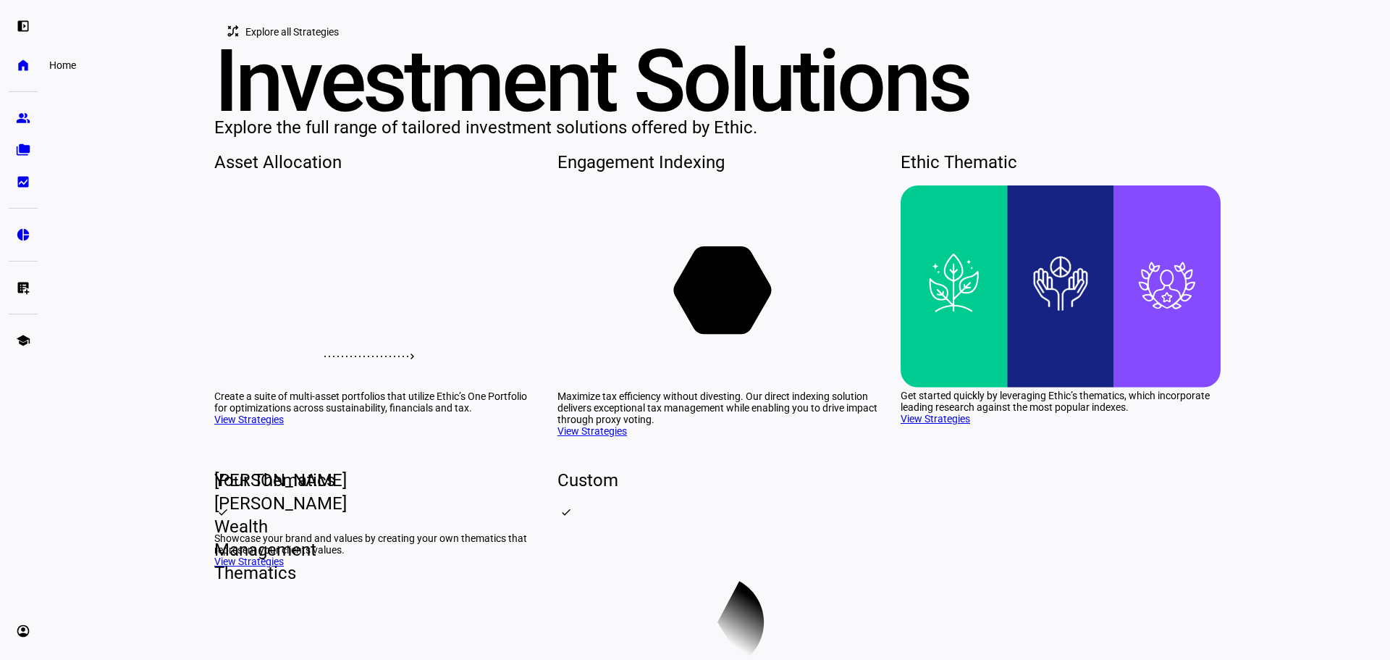
click at [20, 63] on eth-mat-symbol "home" at bounding box center [23, 65] width 14 height 14
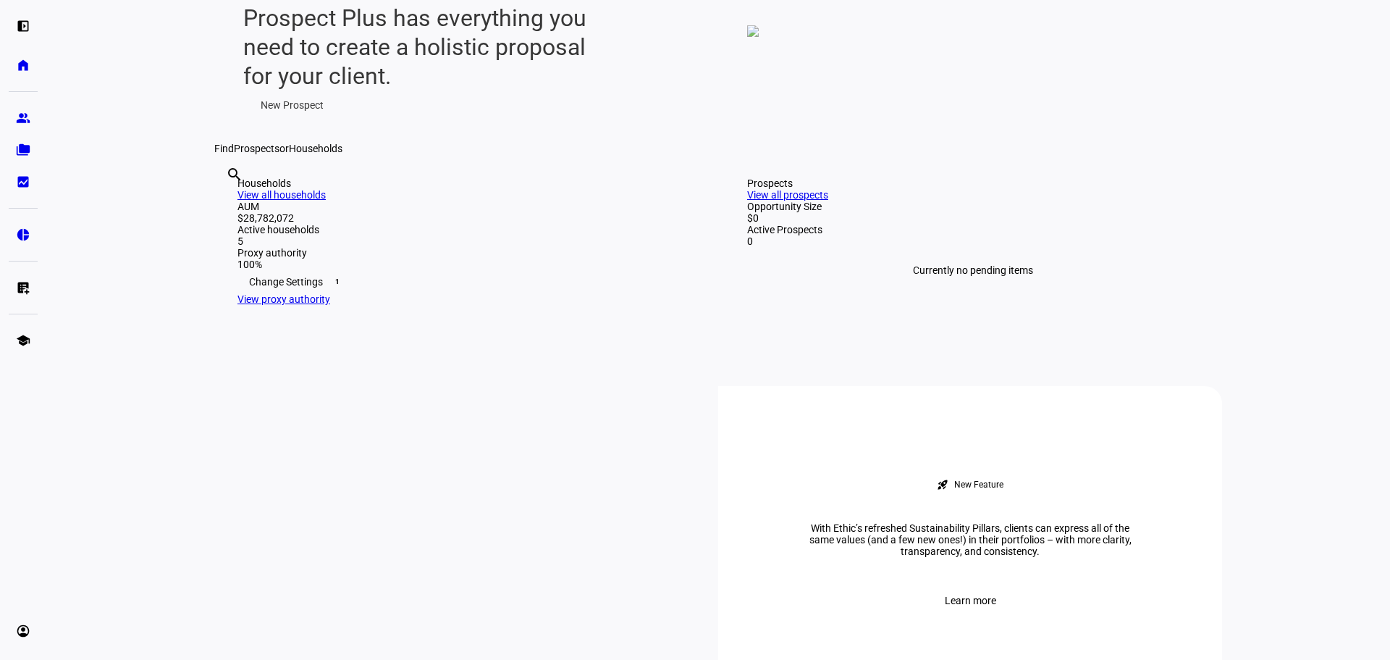
scroll to position [362, 0]
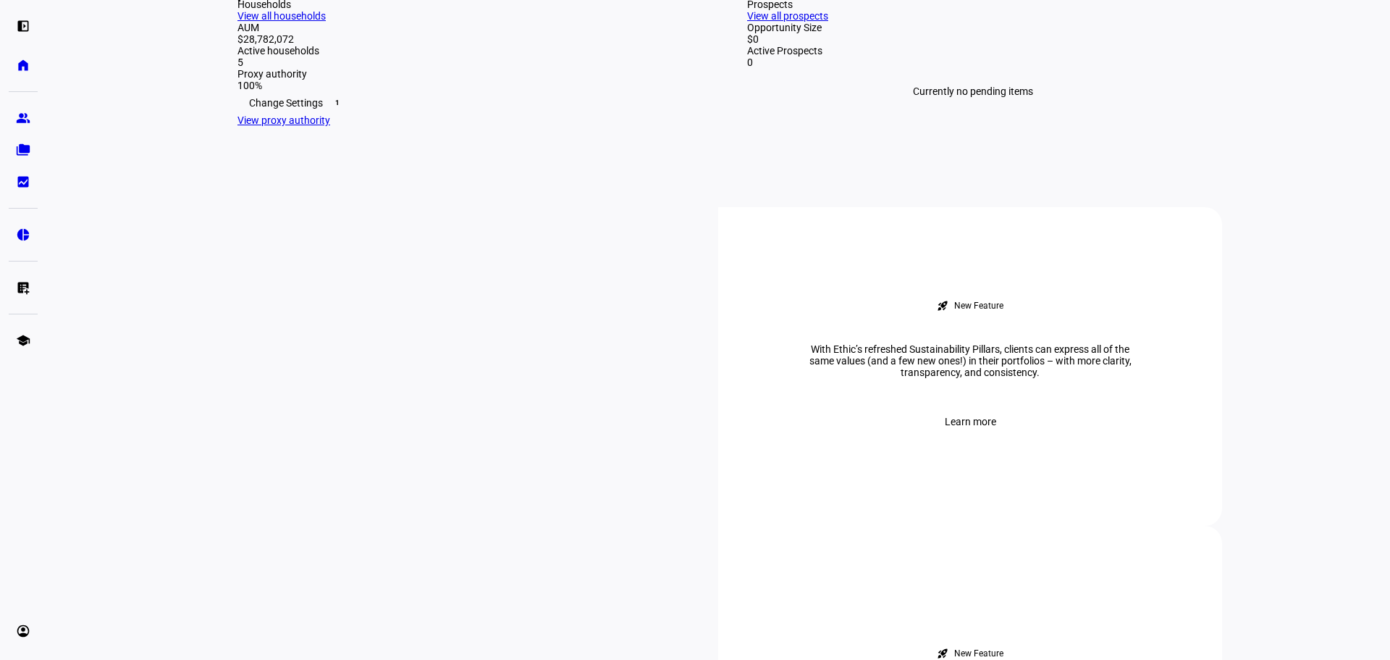
click at [326, 22] on link "View all households" at bounding box center [281, 16] width 88 height 12
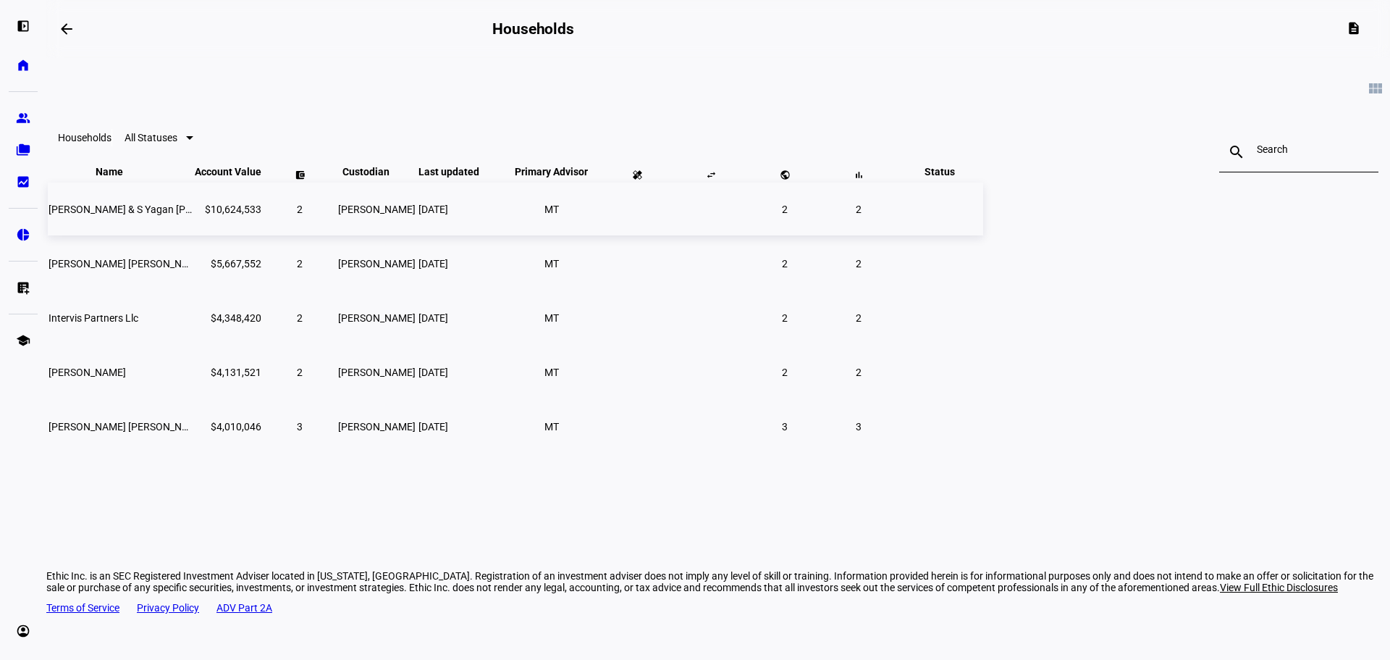
click at [862, 215] on span "2" at bounding box center [859, 209] width 6 height 12
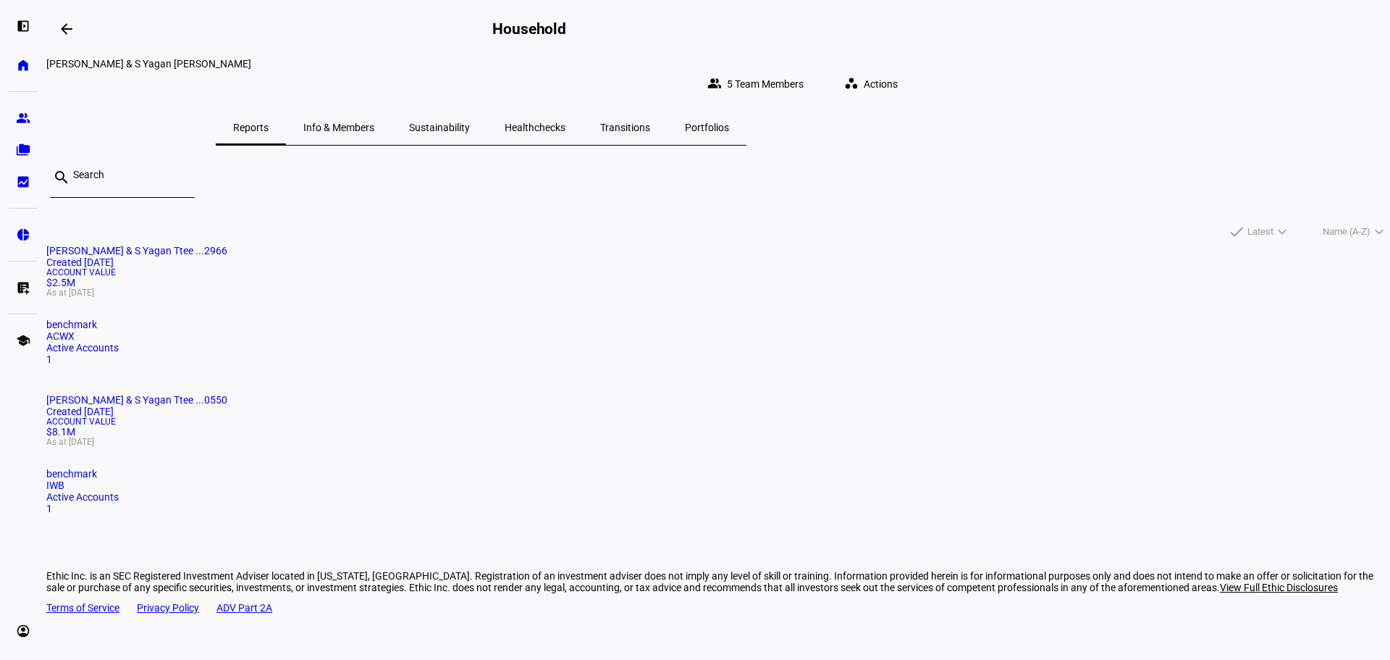
click at [227, 394] on span "[PERSON_NAME] & S Yagan Ttee ...0550" at bounding box center [136, 400] width 181 height 12
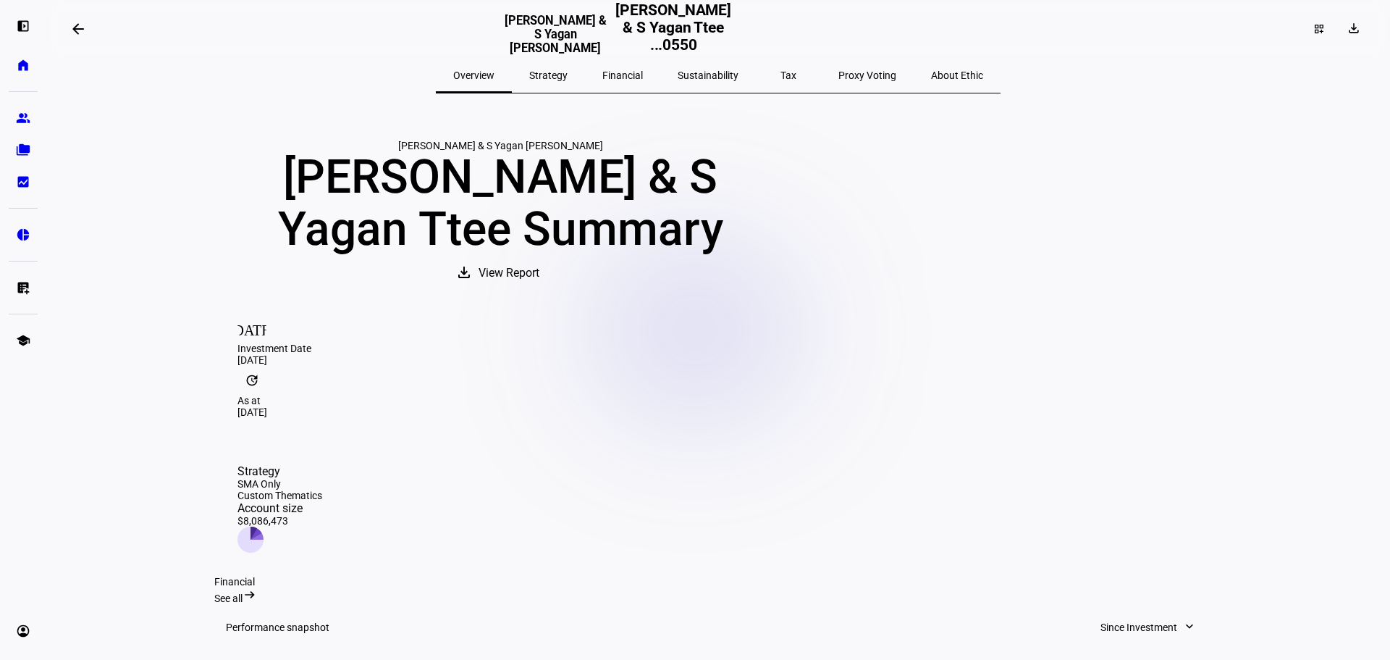
click at [568, 70] on span "Strategy" at bounding box center [548, 75] width 38 height 10
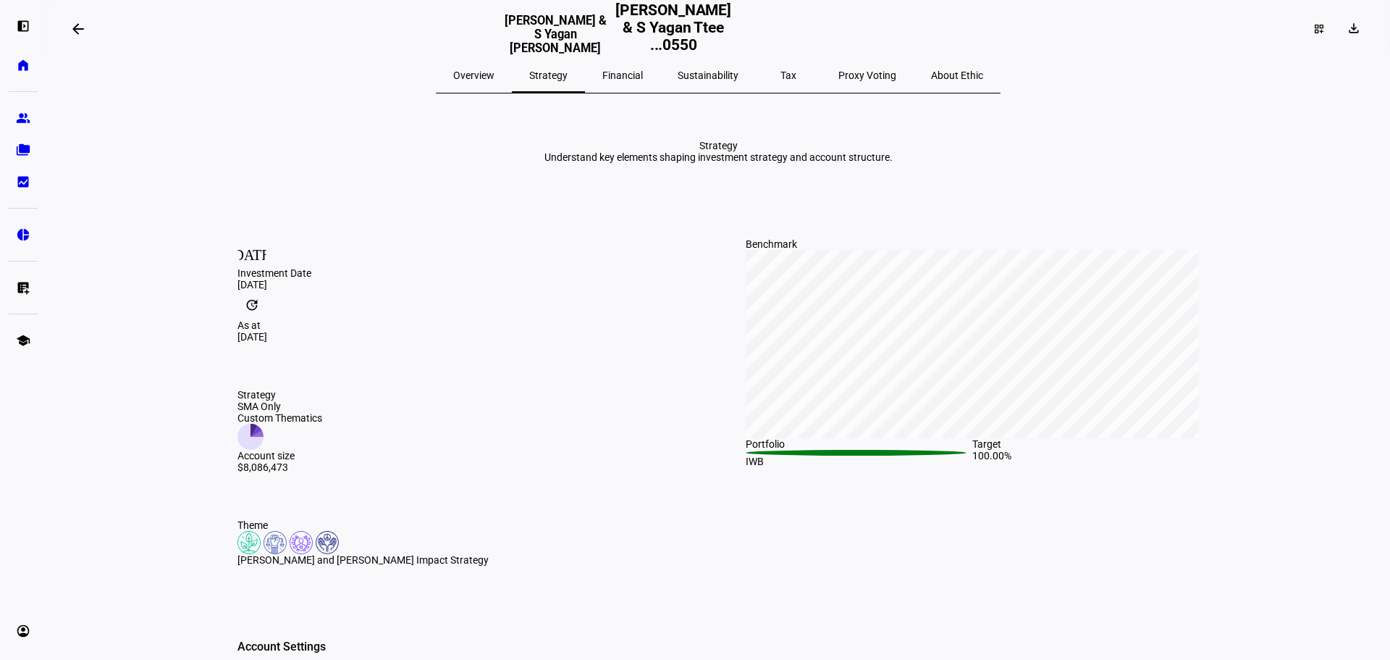
click at [696, 77] on span "Sustainability" at bounding box center [708, 75] width 61 height 10
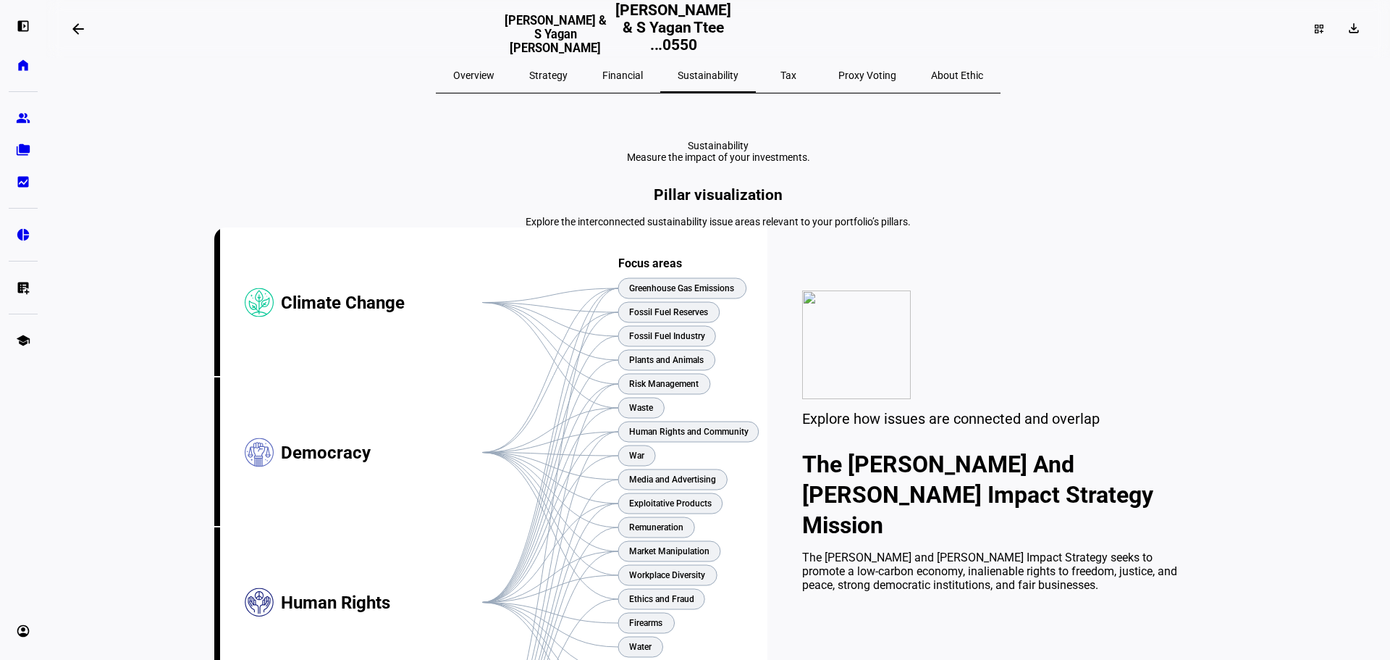
click at [71, 30] on span at bounding box center [78, 29] width 35 height 35
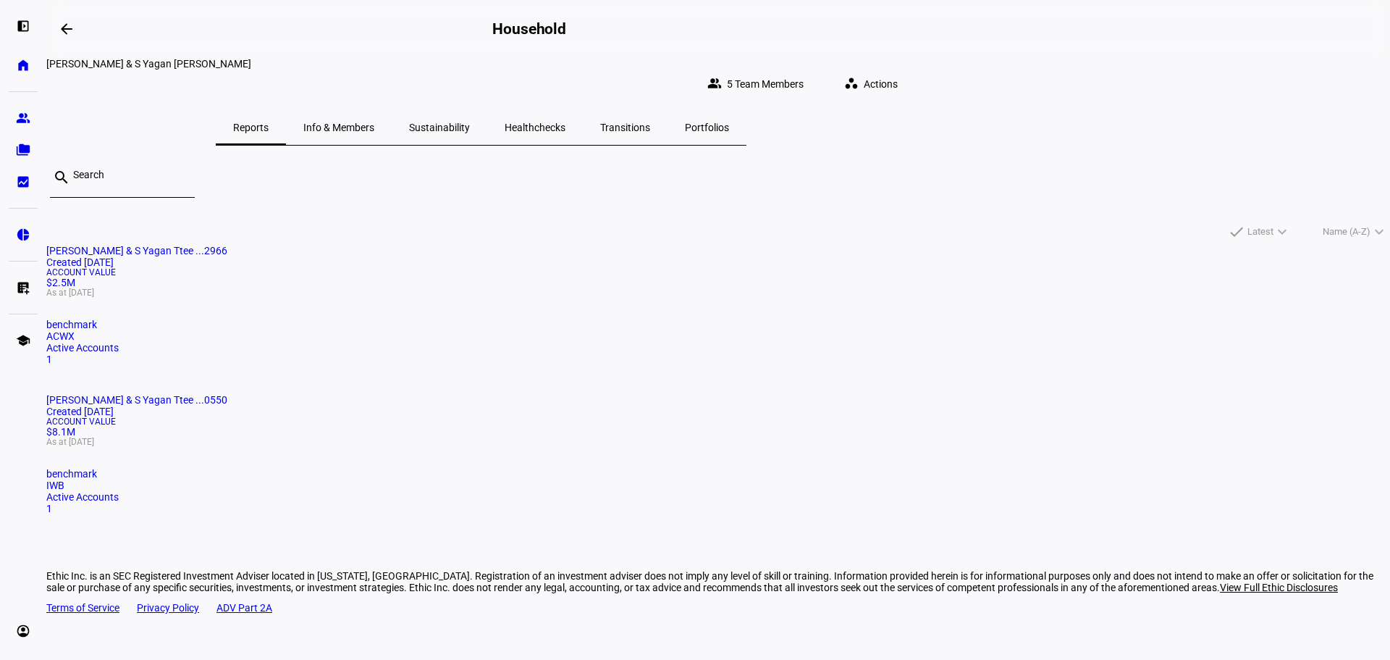
click at [227, 245] on span "[PERSON_NAME] & S Yagan Ttee ...2966" at bounding box center [136, 251] width 181 height 12
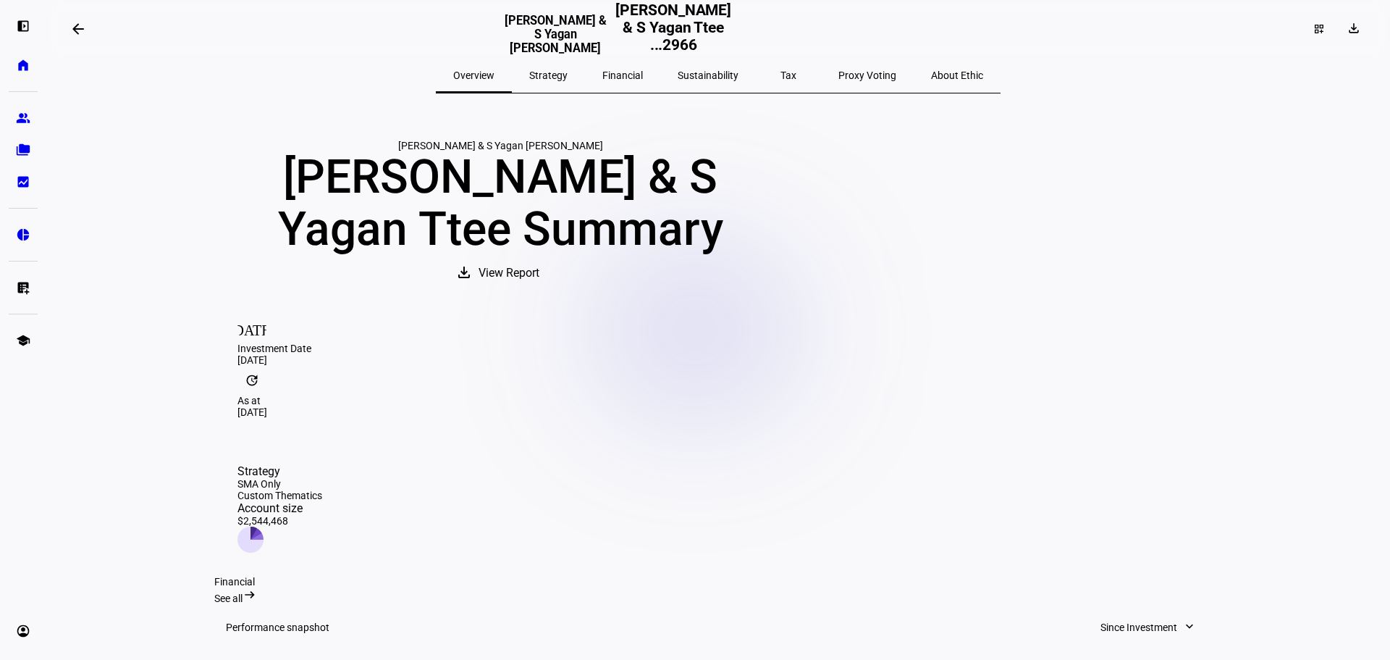
click at [696, 78] on span "Sustainability" at bounding box center [708, 75] width 61 height 10
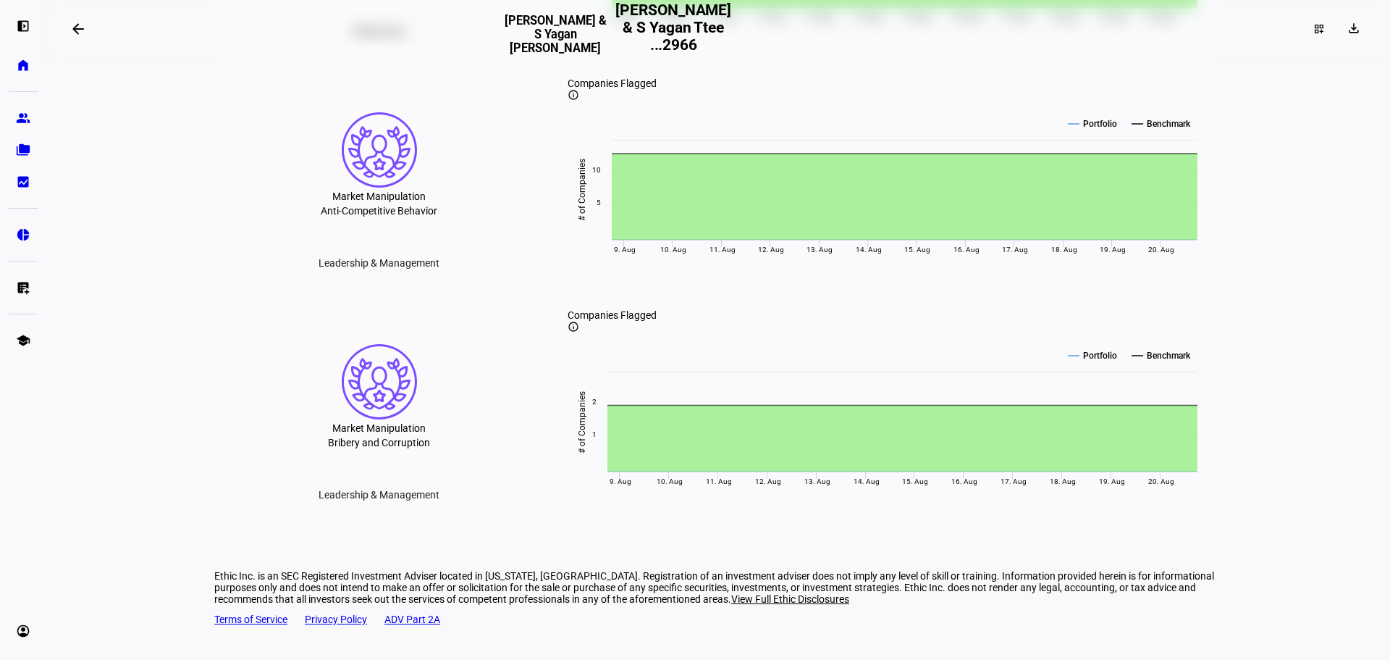
scroll to position [2130, 0]
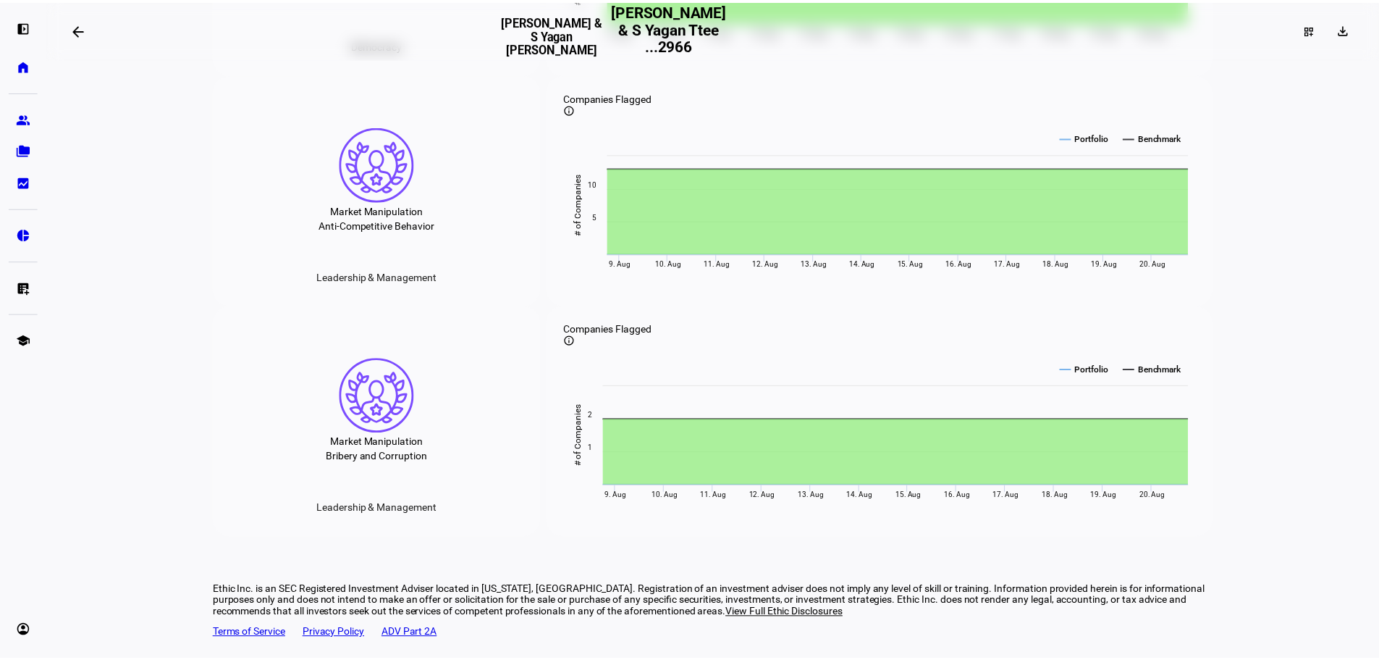
scroll to position [1934, 0]
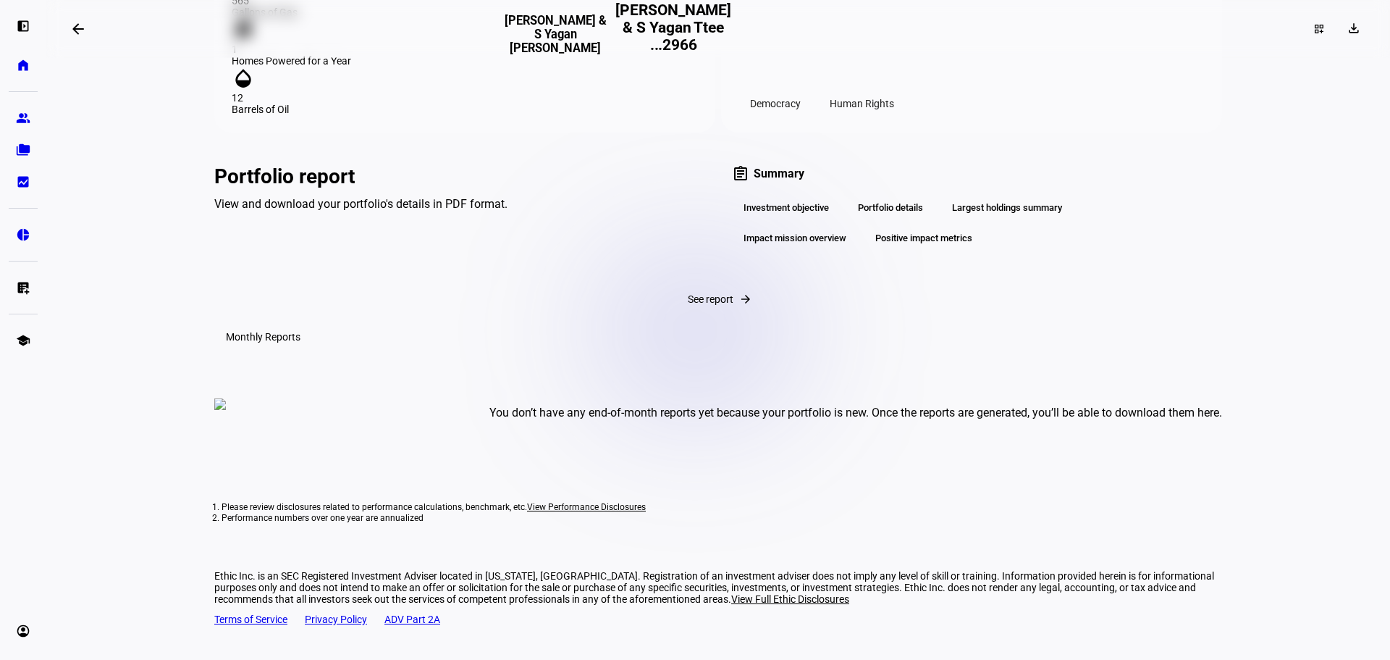
click at [75, 27] on mat-icon "arrow_backwards" at bounding box center [78, 28] width 17 height 17
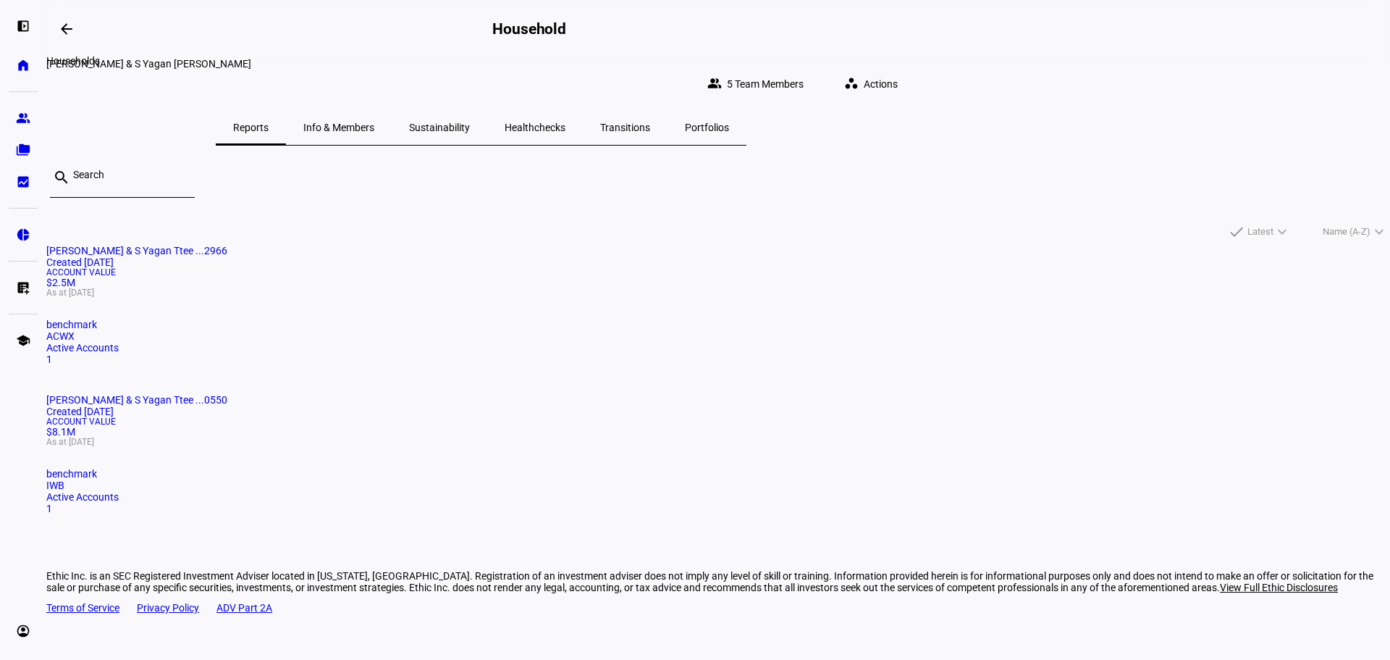
click at [69, 25] on mat-icon "arrow_backwards" at bounding box center [66, 28] width 17 height 17
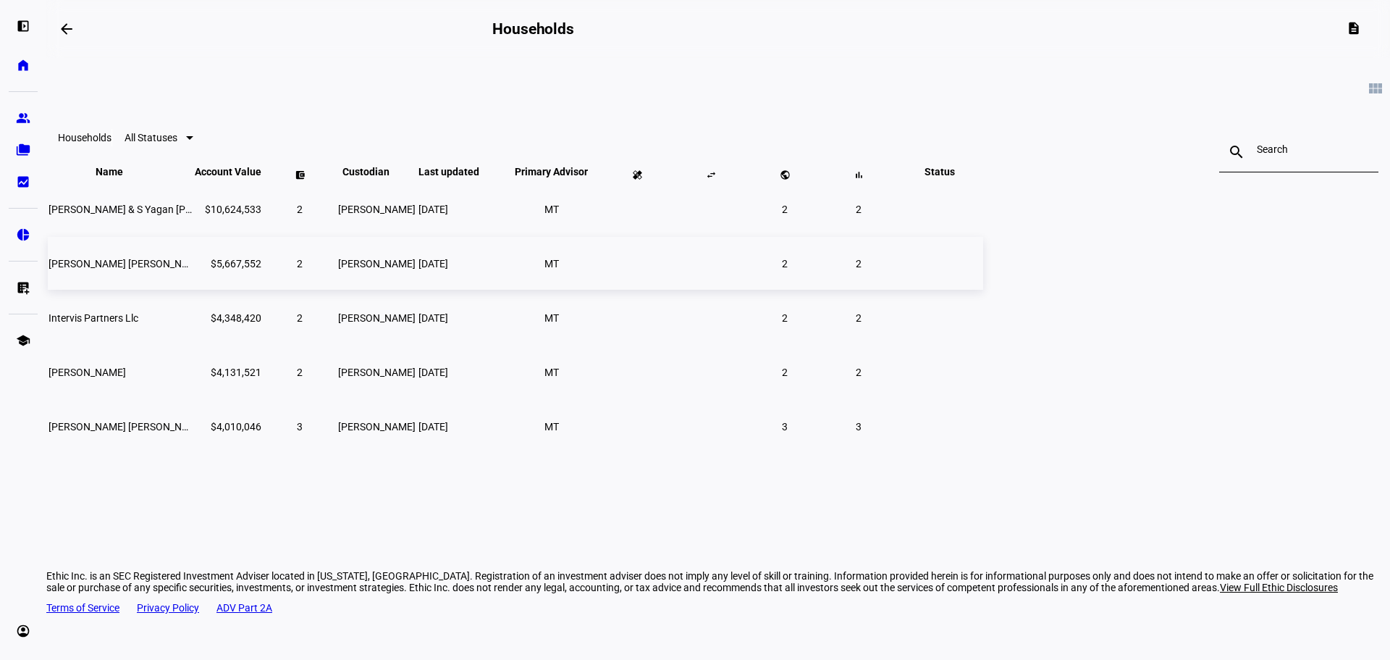
click at [206, 269] on span "[PERSON_NAME] [PERSON_NAME]" at bounding box center [127, 264] width 157 height 12
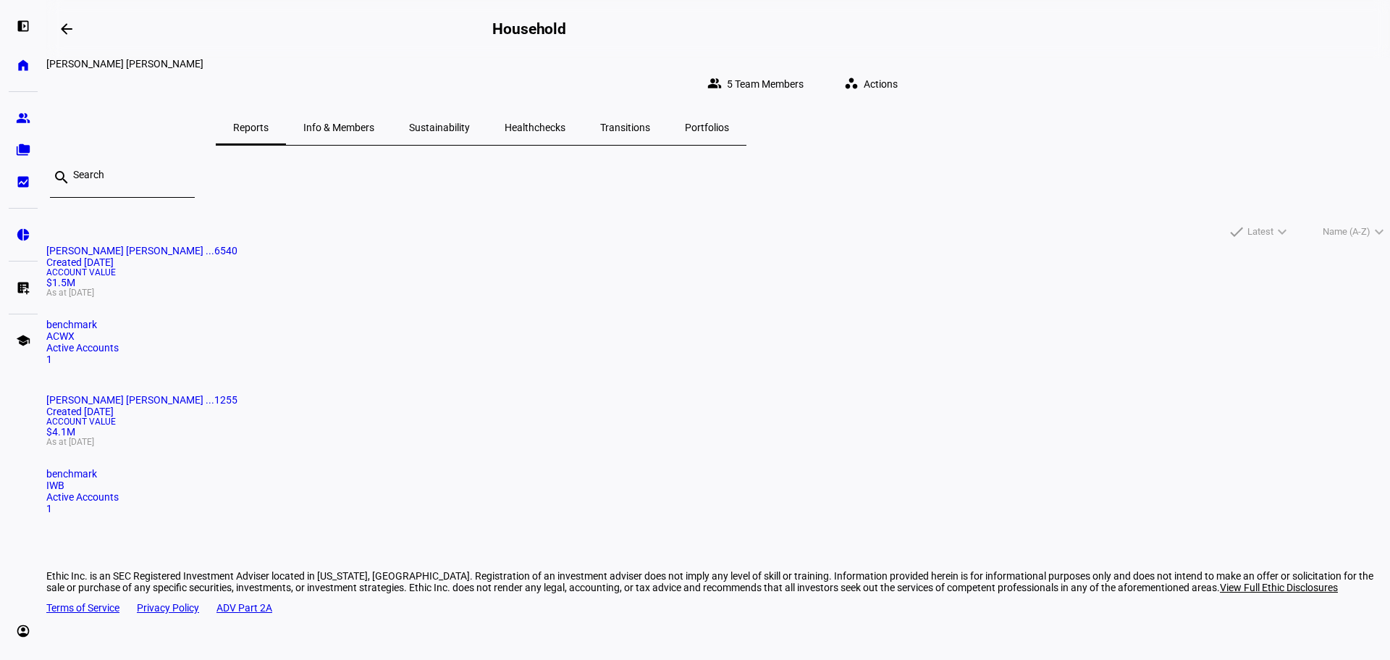
click at [470, 110] on span "Sustainability" at bounding box center [439, 127] width 61 height 35
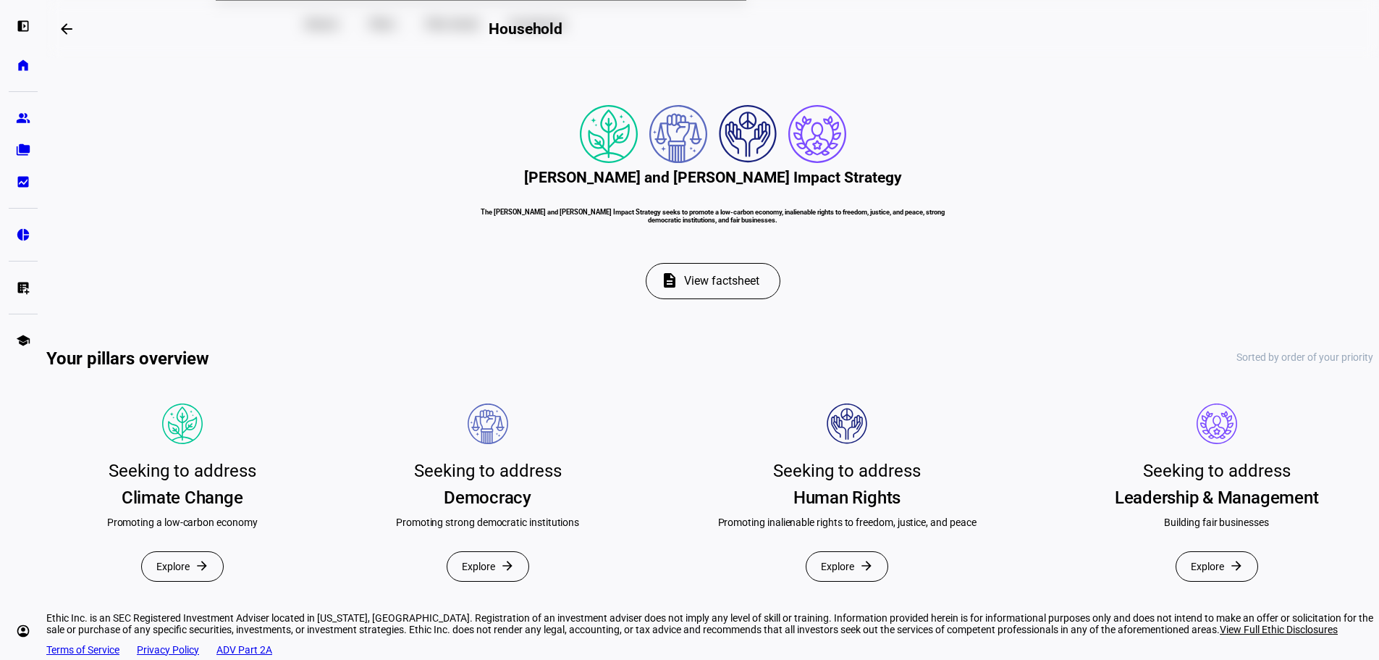
scroll to position [217, 0]
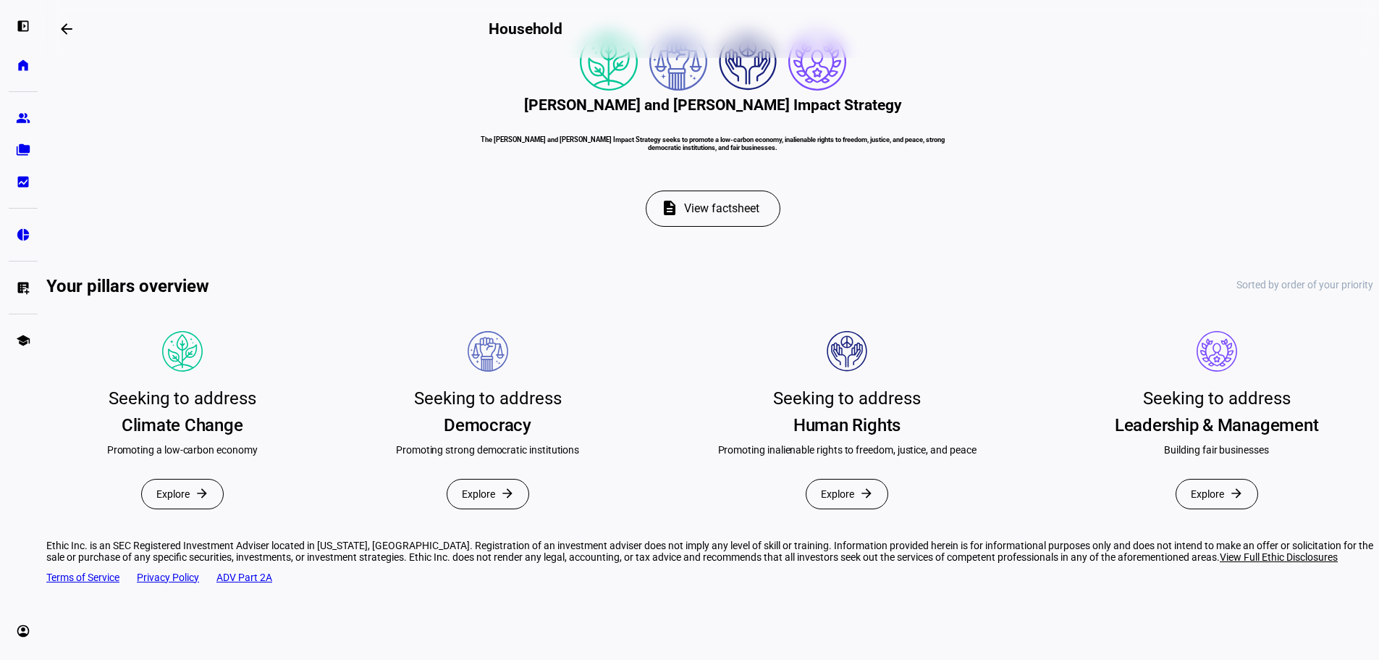
click at [688, 226] on span "View factsheet" at bounding box center [721, 208] width 75 height 35
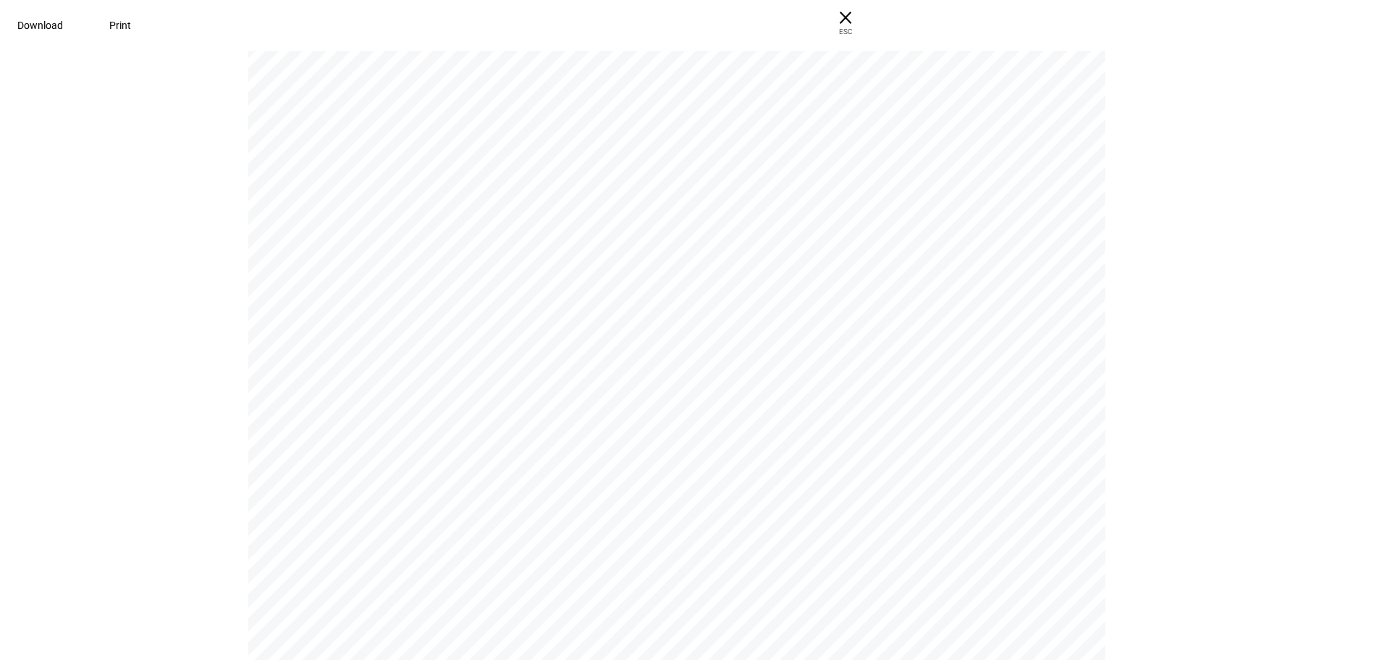
scroll to position [1593, 0]
click at [869, 14] on span "× ESC" at bounding box center [845, 23] width 46 height 46
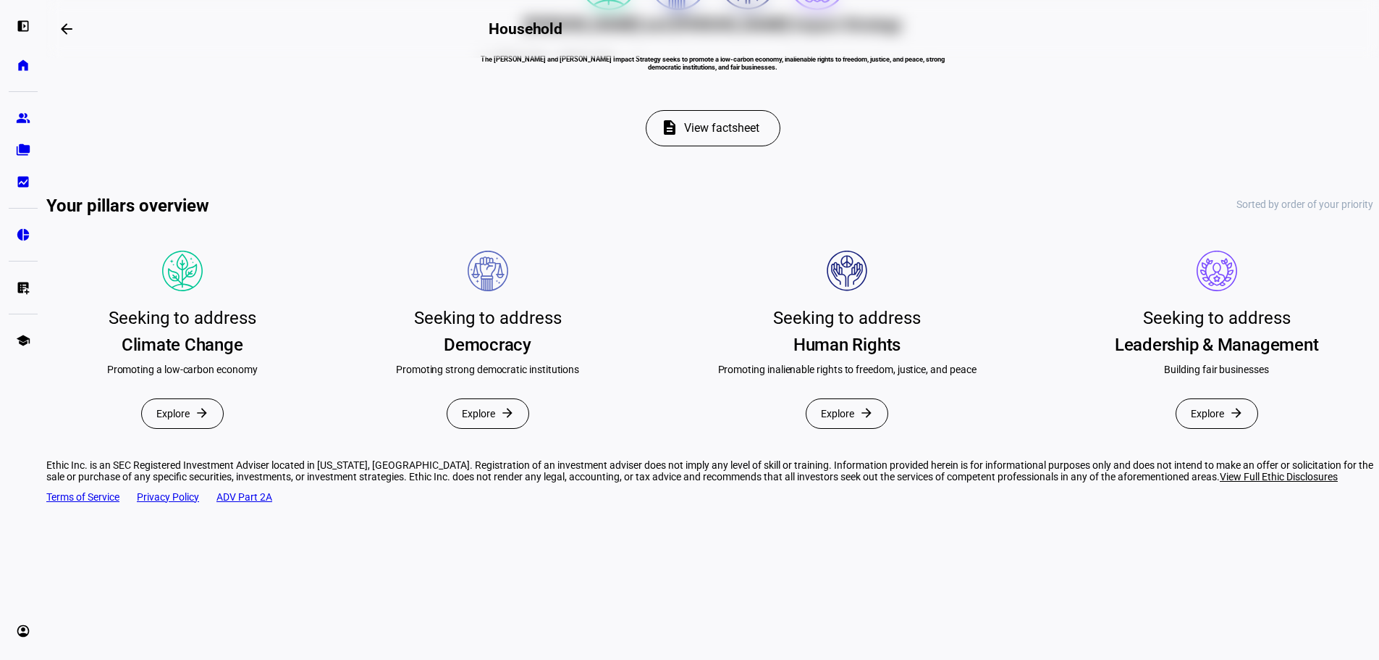
scroll to position [434, 0]
click at [209, 405] on mat-icon "arrow_forward" at bounding box center [202, 412] width 14 height 14
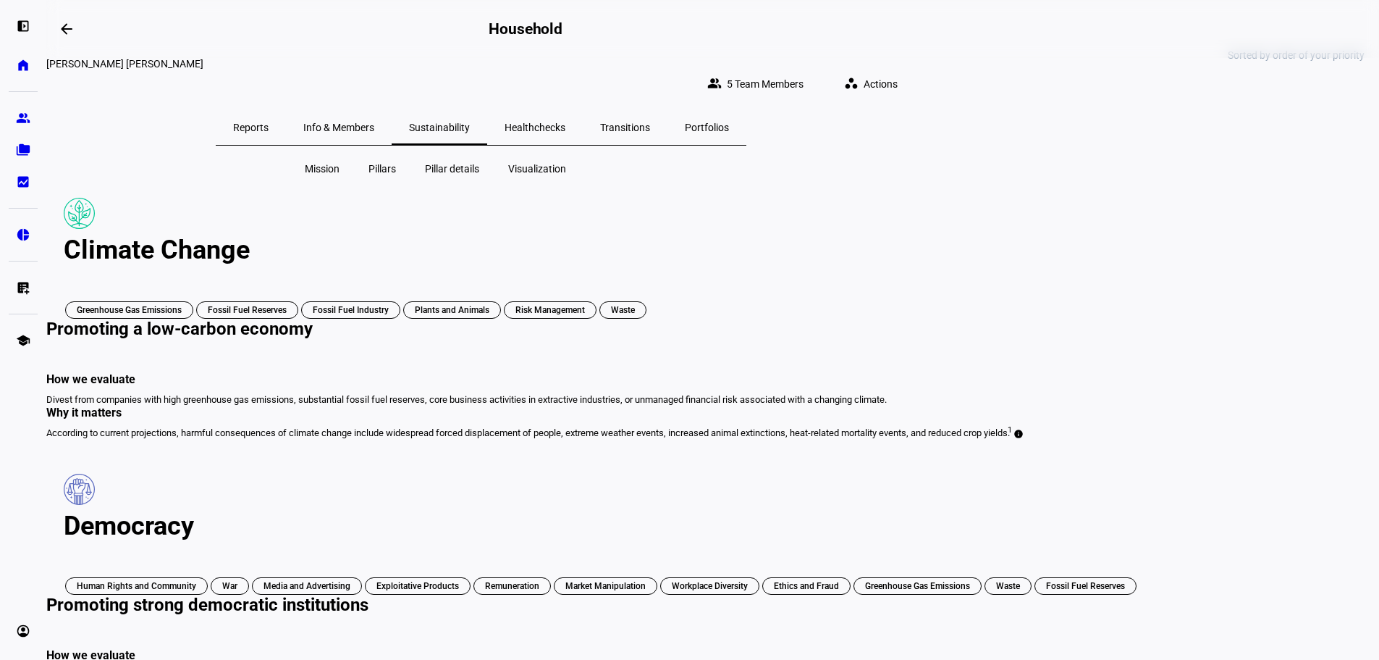
click at [330, 161] on span "Mission" at bounding box center [322, 168] width 35 height 14
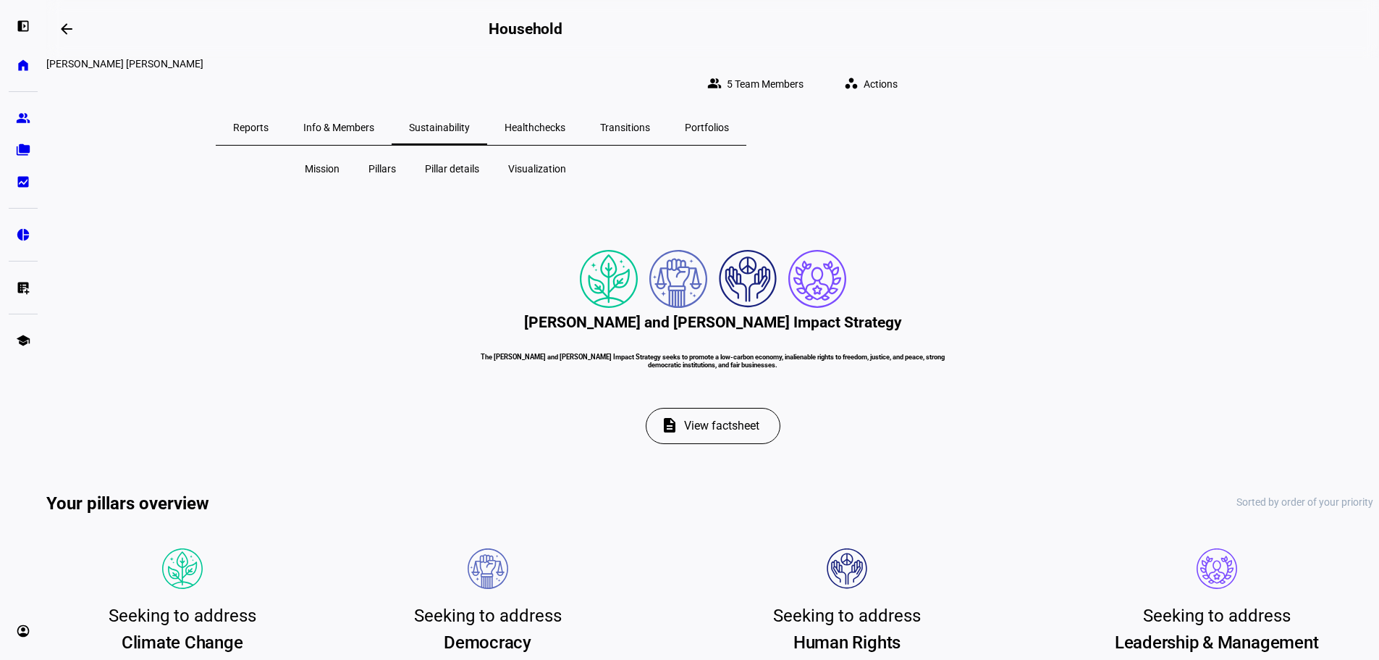
click at [528, 161] on span "Visualization" at bounding box center [537, 168] width 58 height 14
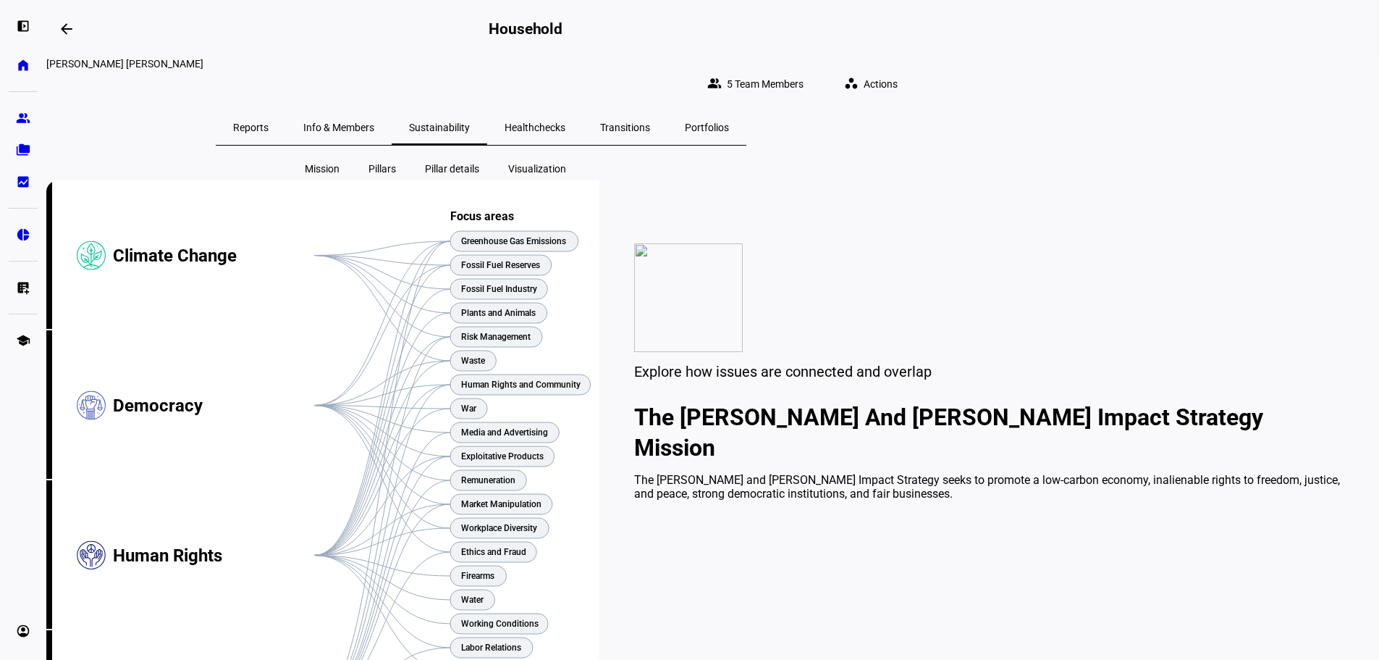
click at [445, 161] on span "Pillar details" at bounding box center [452, 168] width 54 height 14
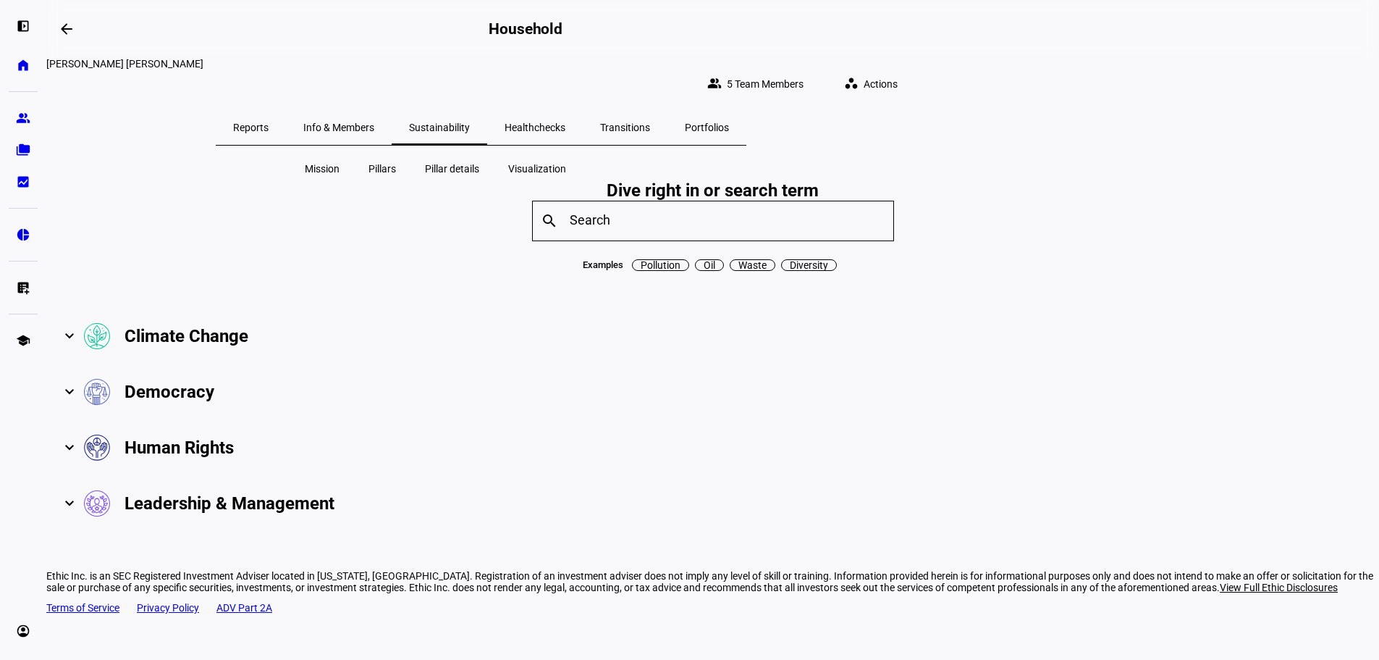
click at [393, 162] on span "Pillars" at bounding box center [382, 168] width 28 height 14
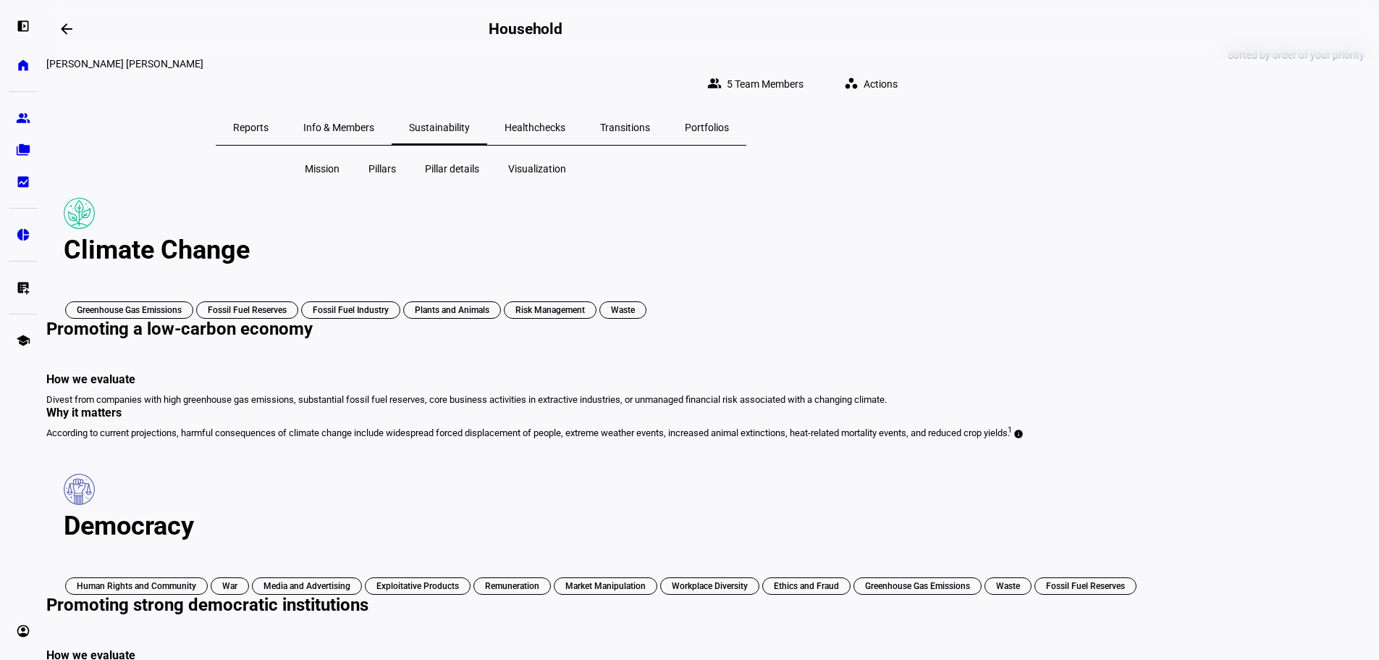
click at [553, 161] on span "Visualization" at bounding box center [537, 168] width 58 height 14
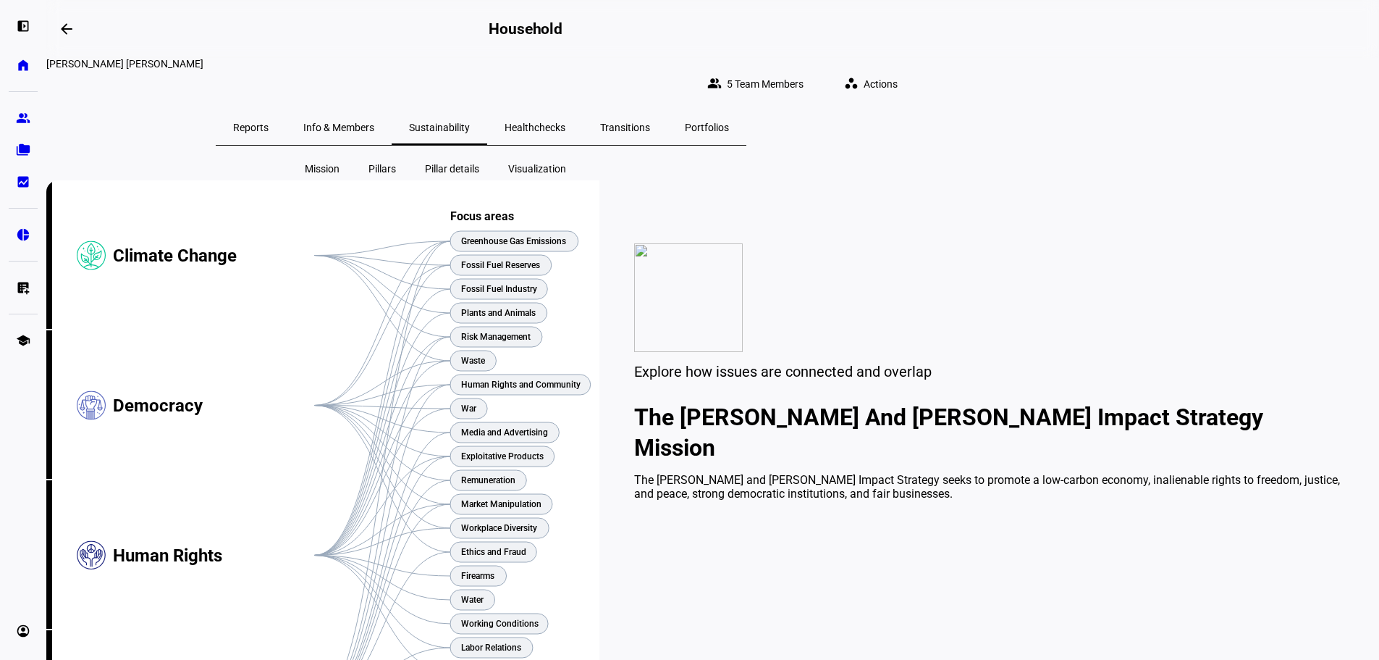
click at [374, 122] on span "Info & Members" at bounding box center [338, 127] width 71 height 10
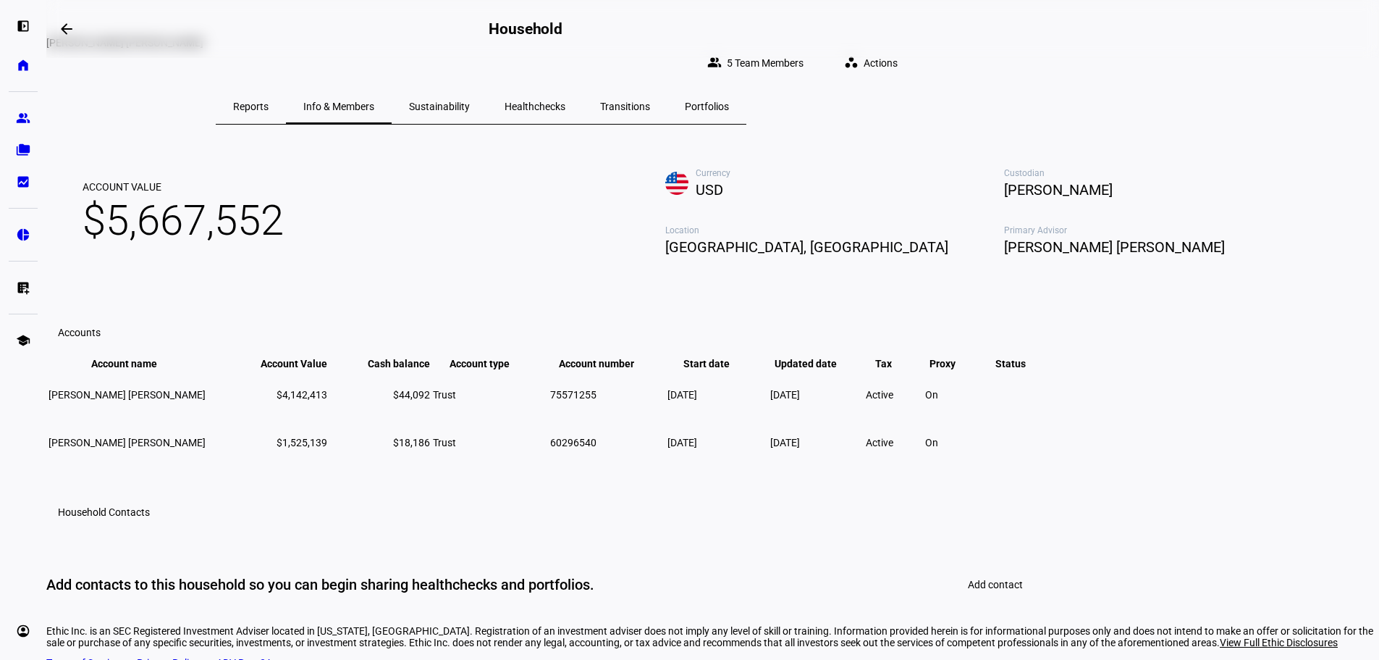
scroll to position [7, 0]
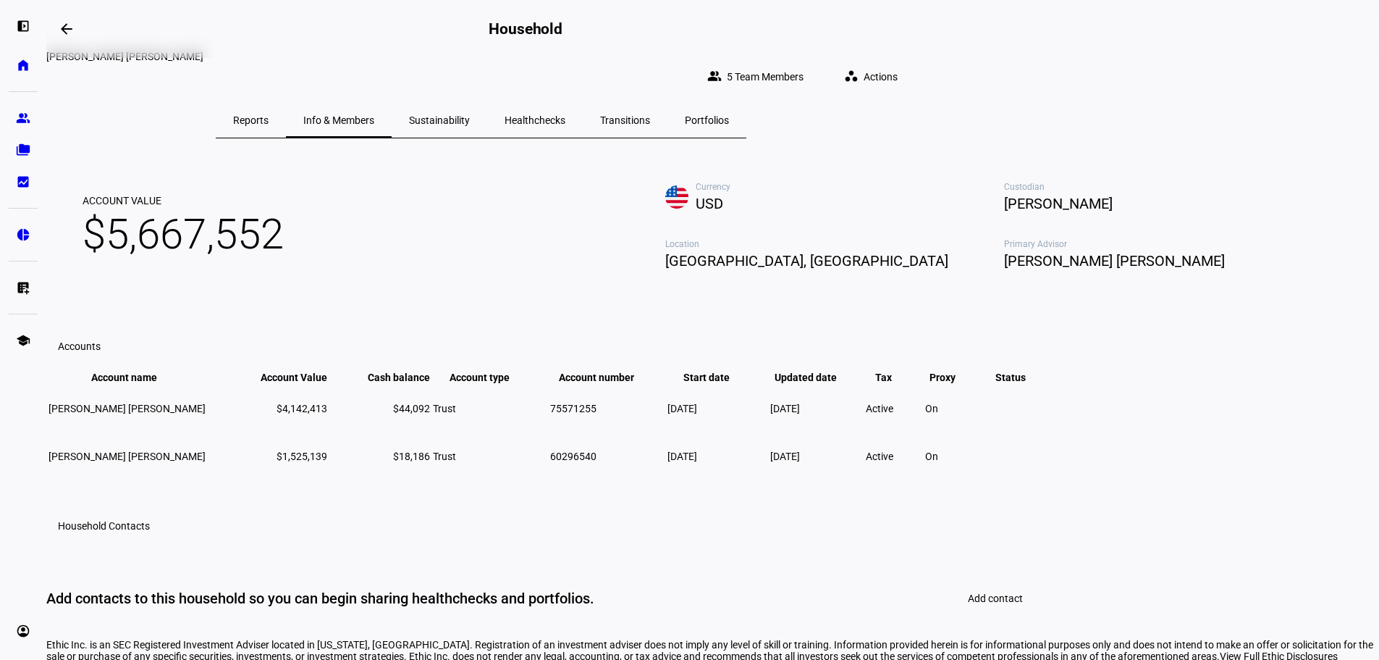
click at [269, 115] on span "Reports" at bounding box center [250, 120] width 35 height 10
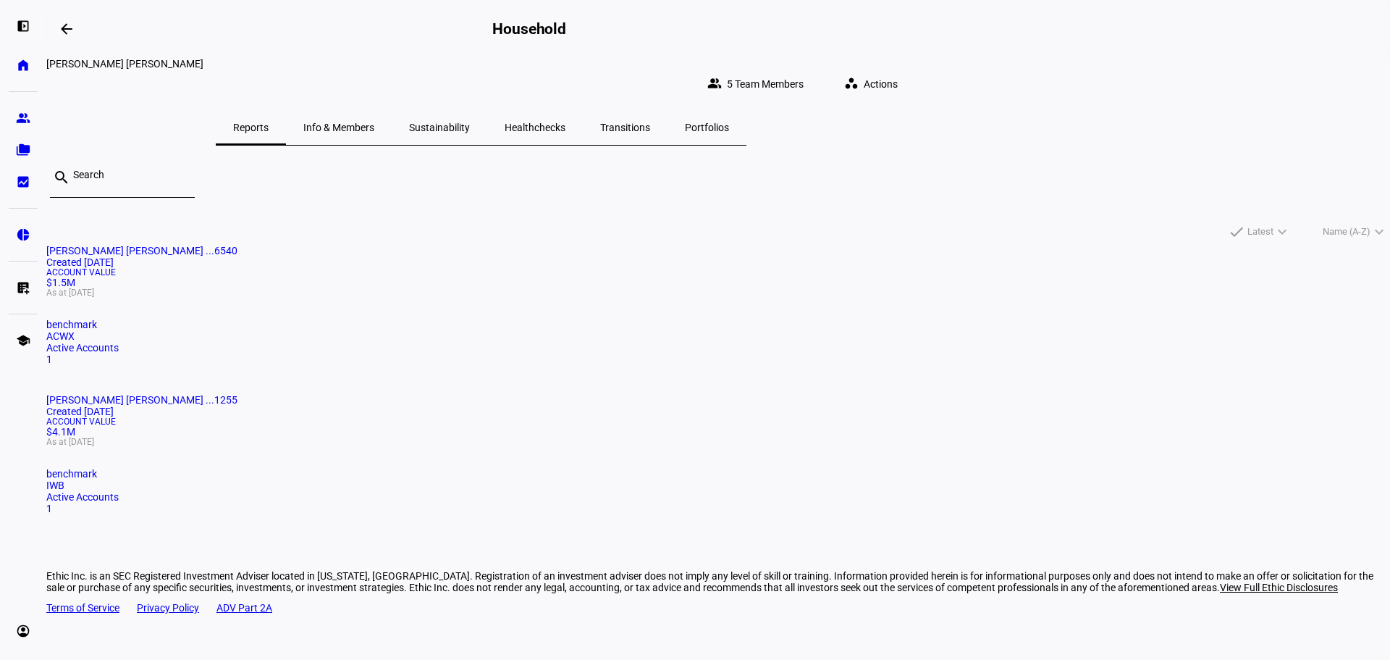
click at [746, 115] on div "Portfolios" at bounding box center [706, 127] width 79 height 35
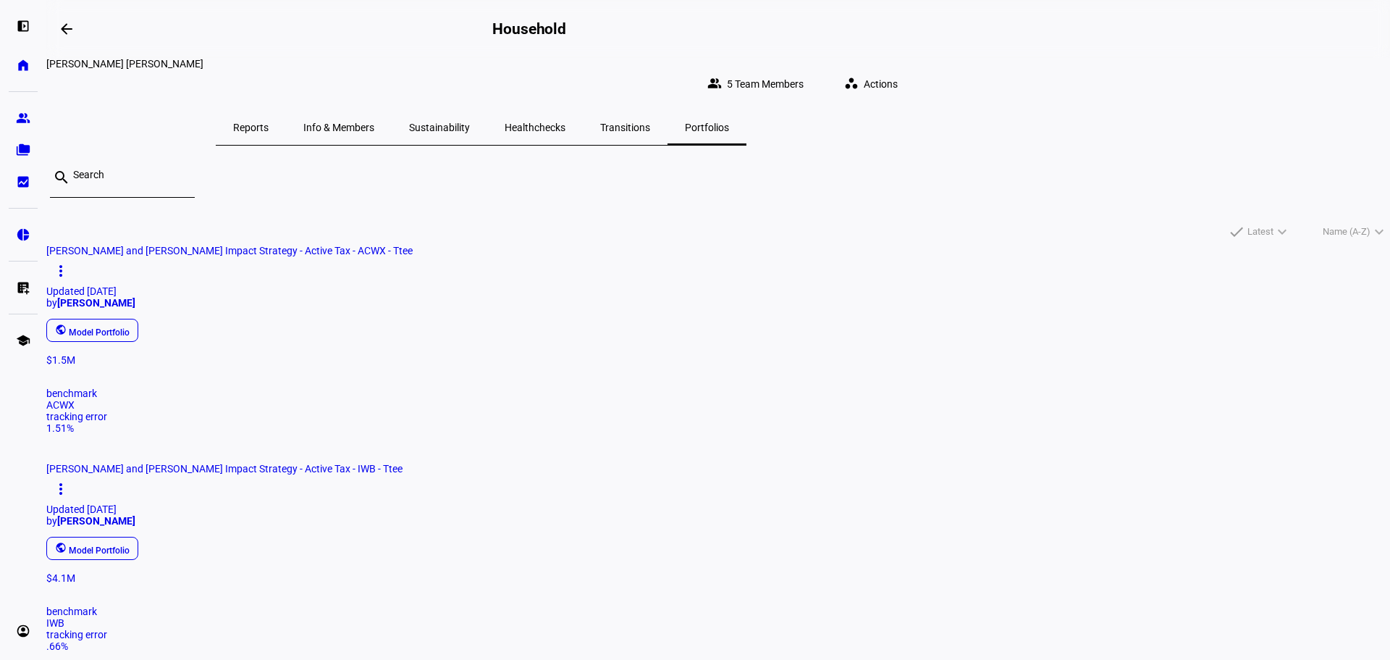
click at [636, 534] on div "public Model Portfolio" at bounding box center [713, 548] width 1344 height 29
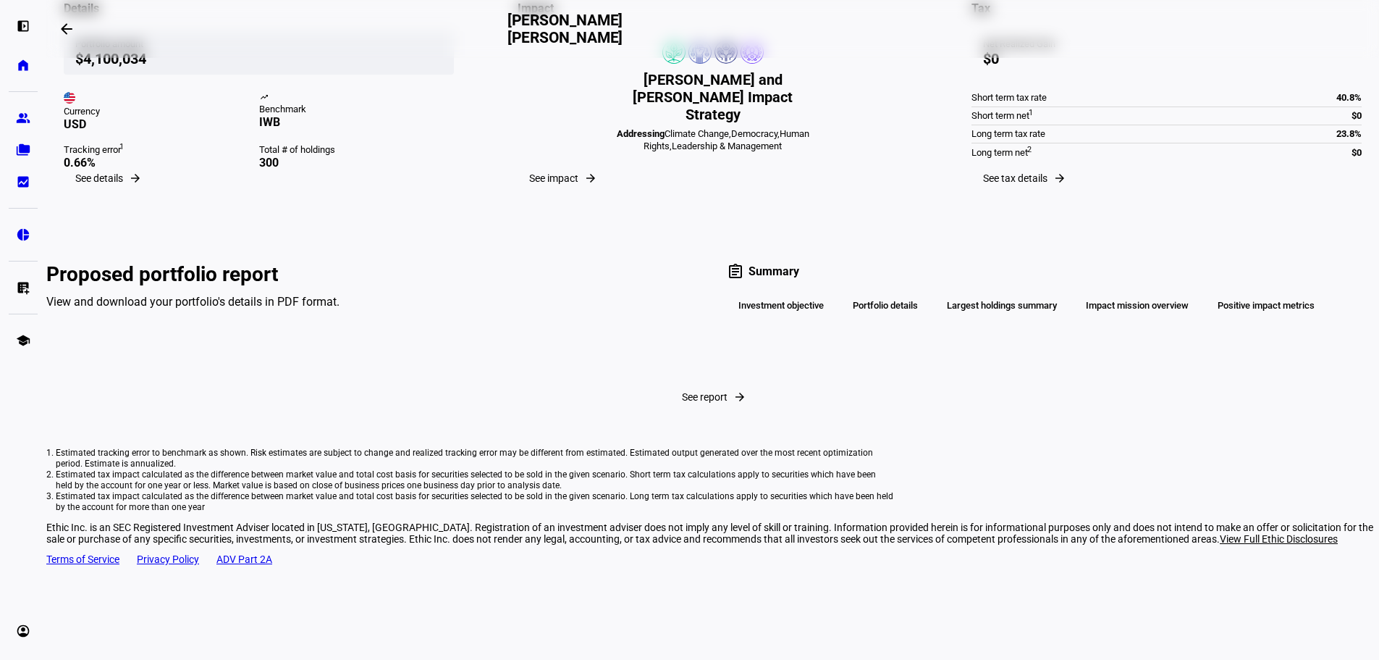
scroll to position [203, 0]
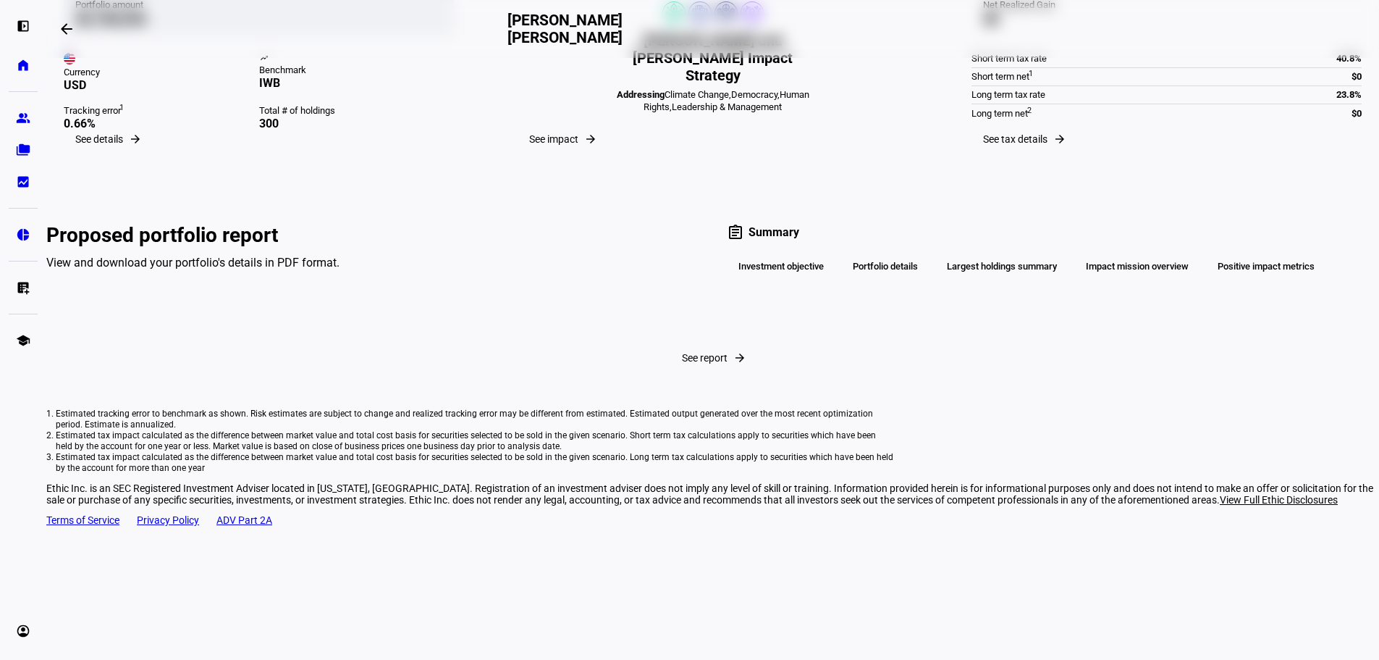
click at [578, 145] on span "See impact" at bounding box center [553, 139] width 49 height 12
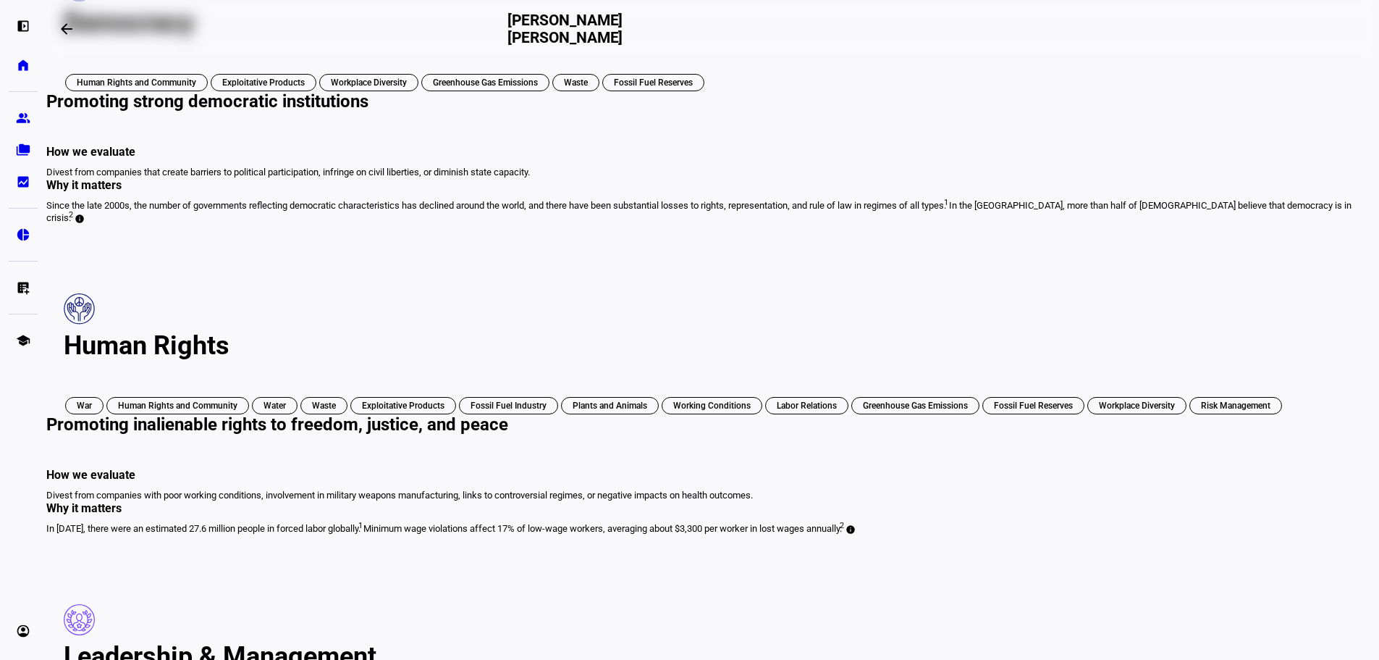
scroll to position [1126, 0]
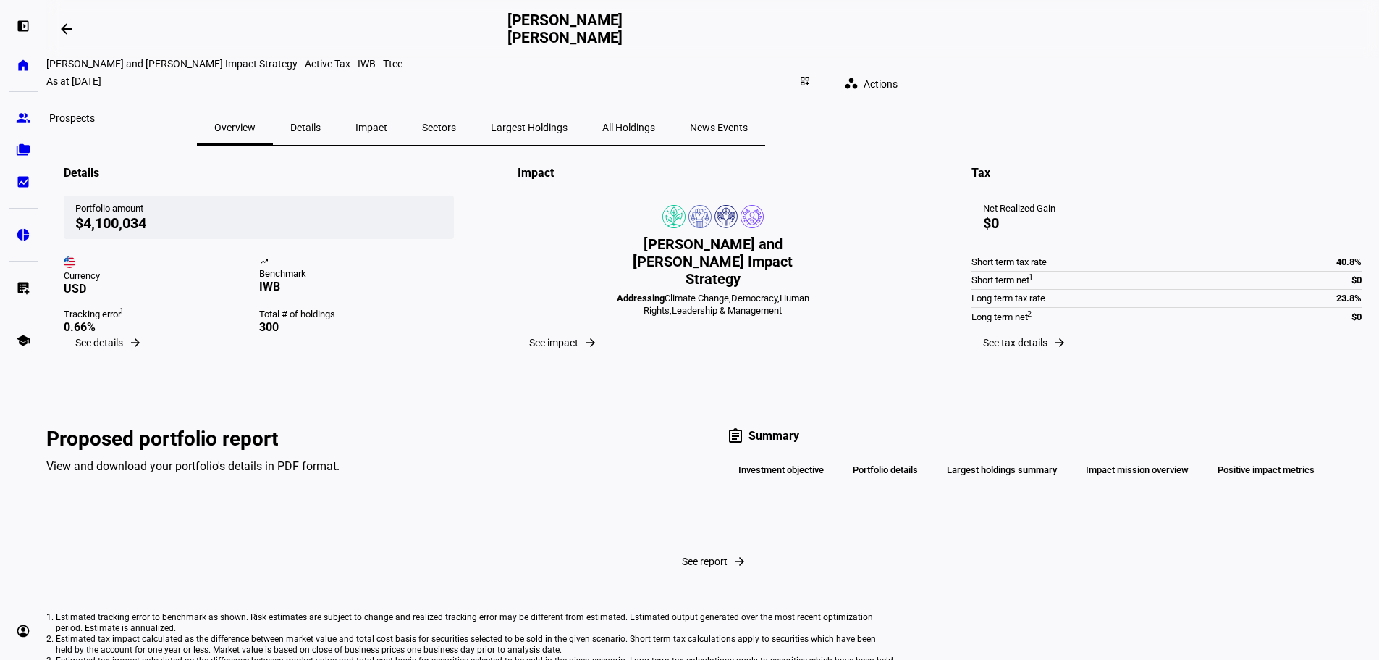
click at [27, 122] on eth-mat-symbol "group" at bounding box center [23, 118] width 14 height 14
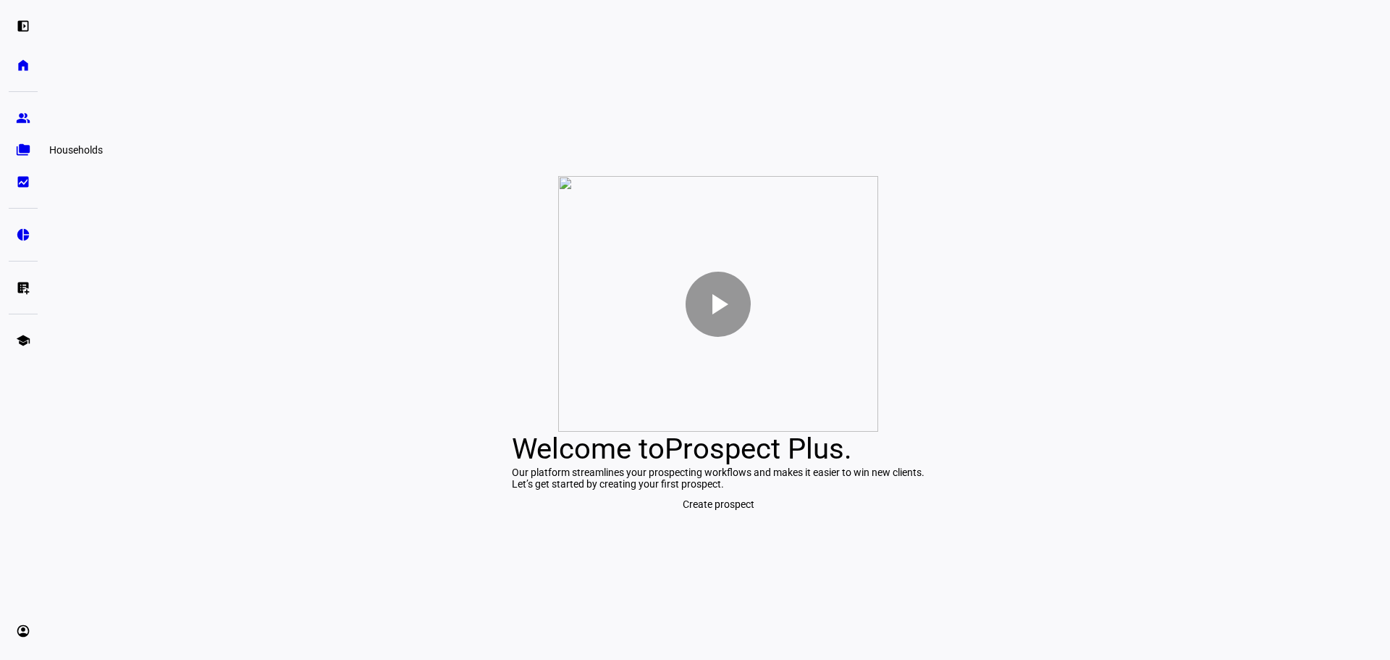
click at [24, 156] on eth-mat-symbol "folder_copy" at bounding box center [23, 150] width 14 height 14
